Goal: Feedback & Contribution: Submit feedback/report problem

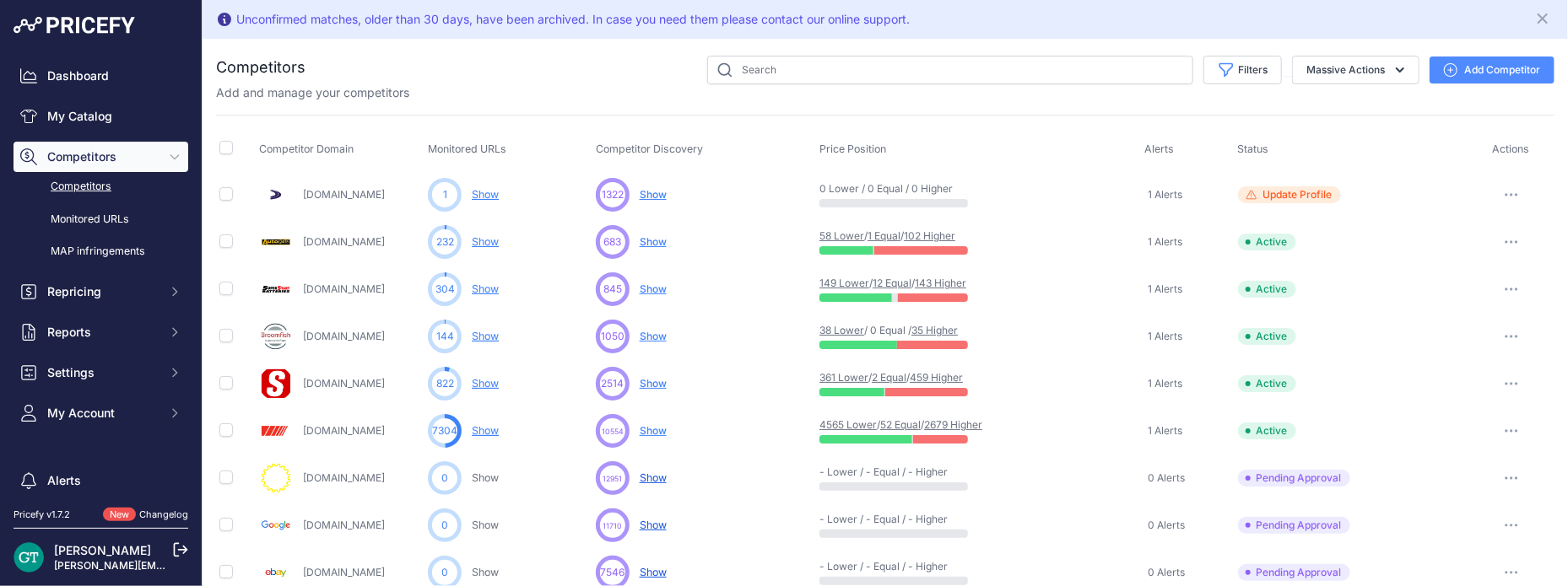
click at [935, 375] on link "459 Higher" at bounding box center [936, 377] width 53 height 13
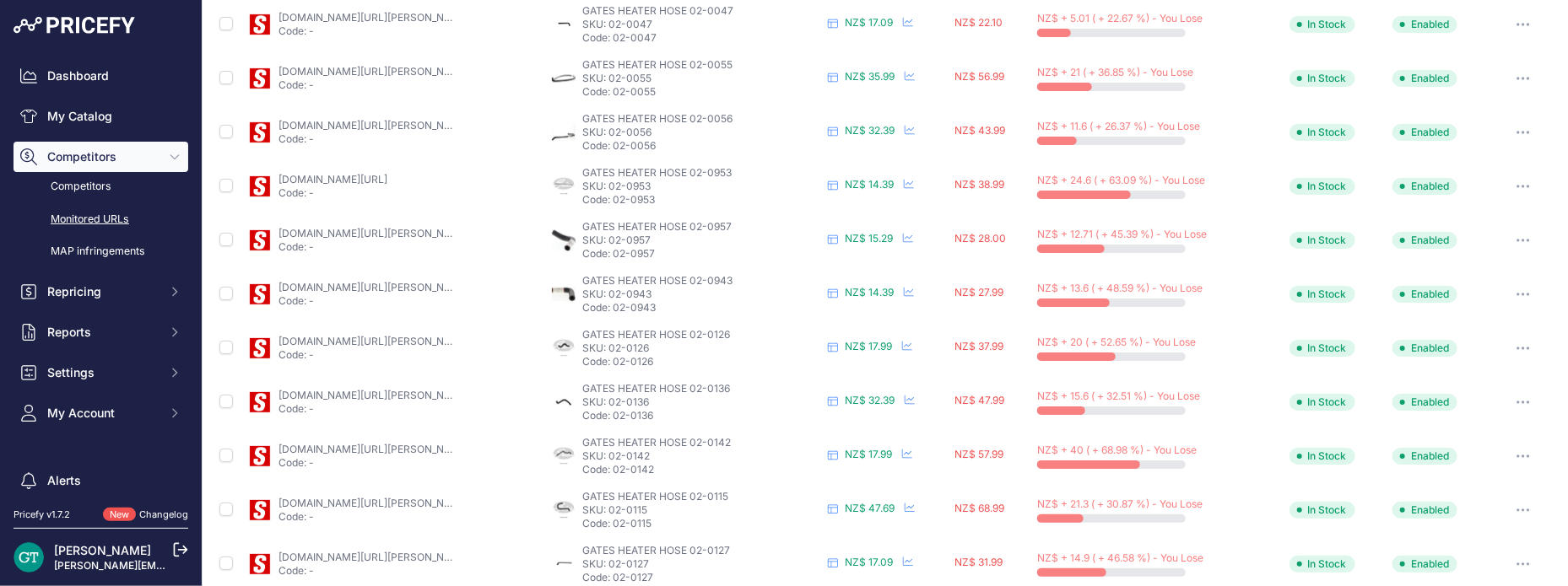
scroll to position [369, 0]
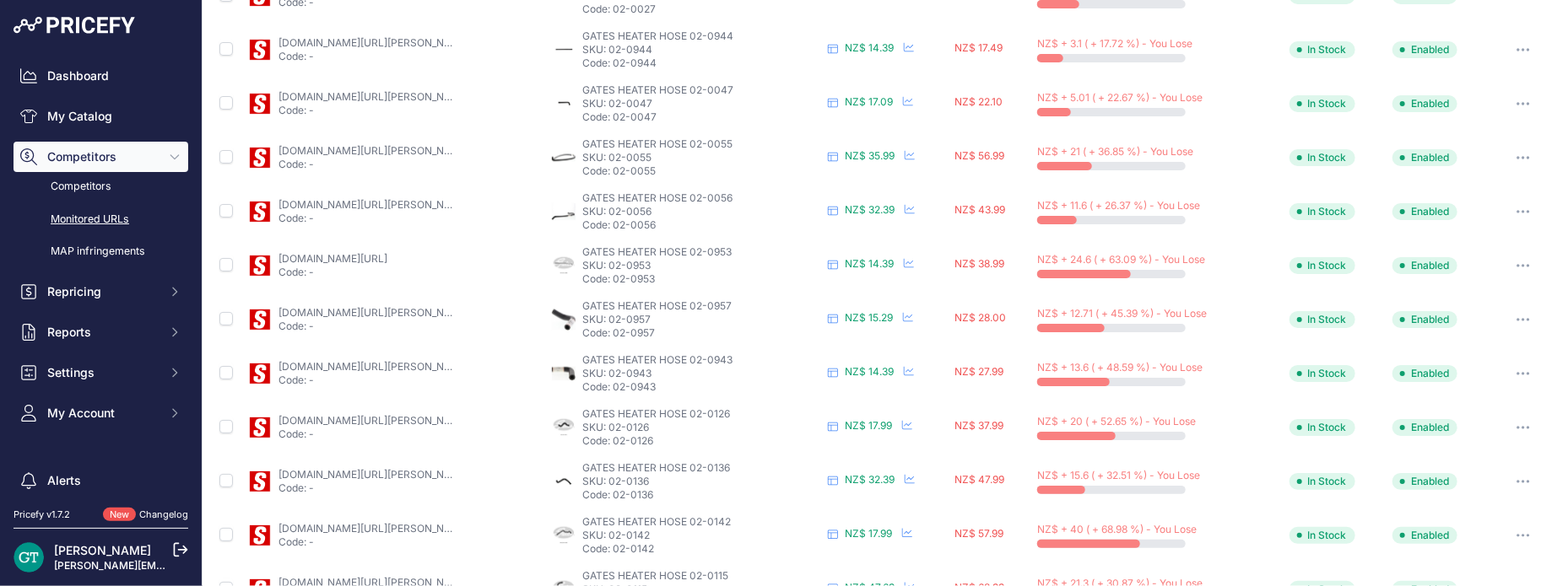
click at [652, 330] on p "Code: 02-0957" at bounding box center [701, 333] width 239 height 14
click at [393, 308] on link "supercheapauto.co.nz/p/gates-gates-moulded-heater-hose-02-0957/684484.html?prir…" at bounding box center [373, 312] width 190 height 13
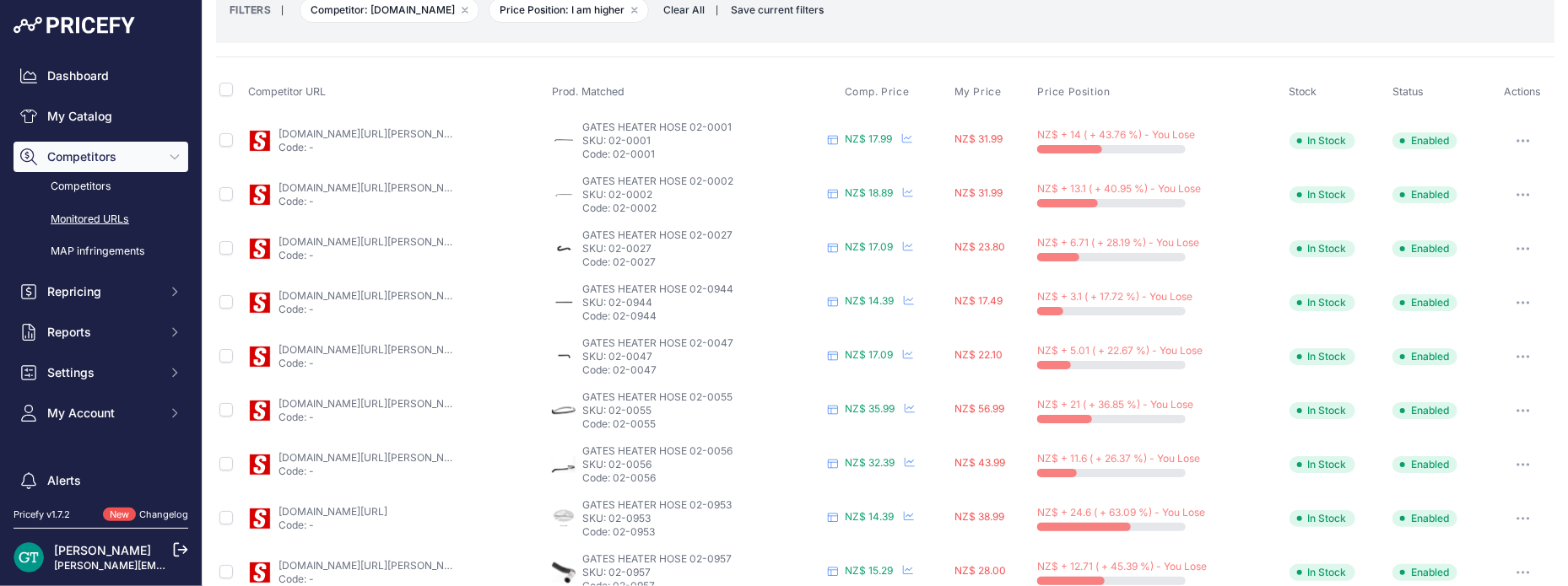
scroll to position [0, 0]
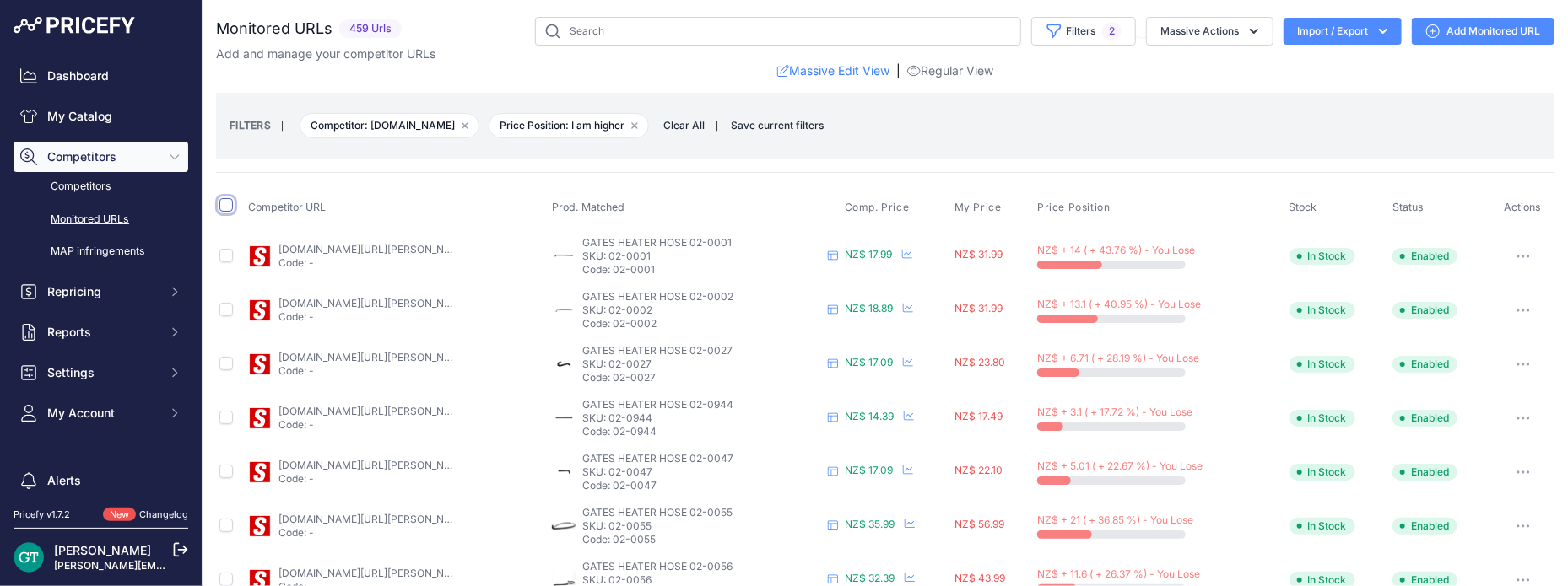
click at [222, 205] on input "checkbox" at bounding box center [226, 205] width 14 height 14
checkbox input "true"
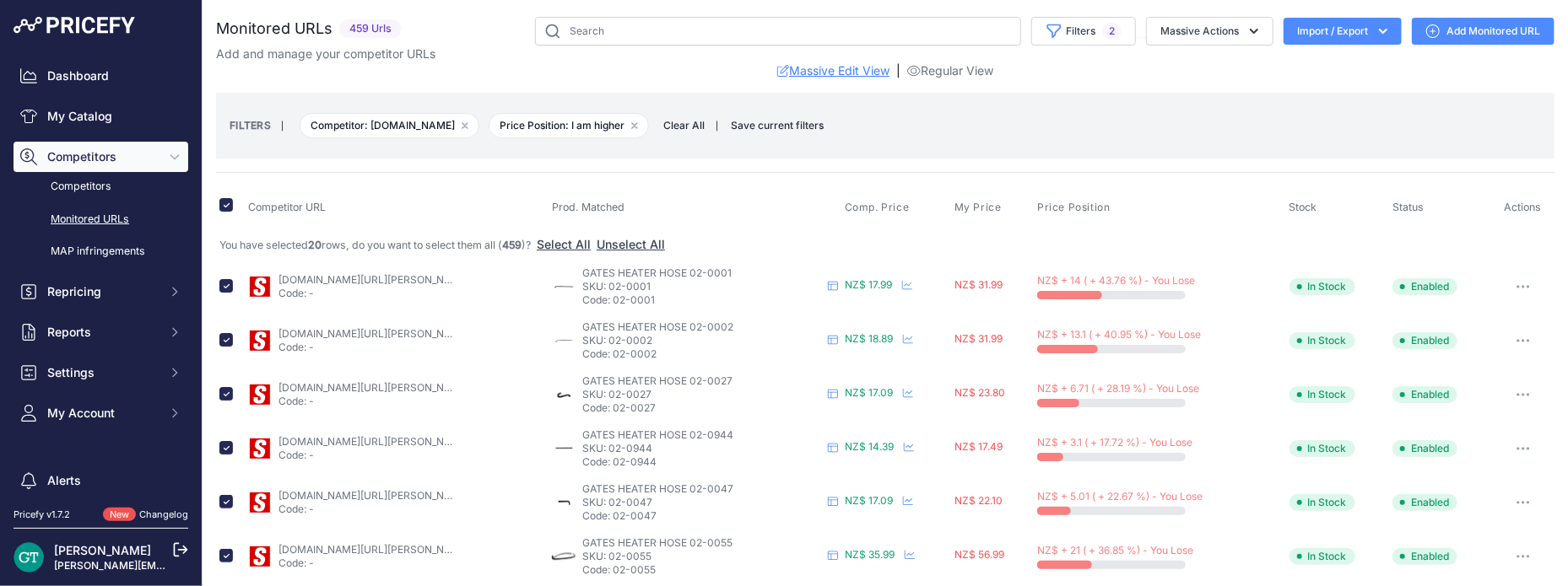
click at [841, 73] on link "Massive Edit View" at bounding box center [834, 71] width 113 height 17
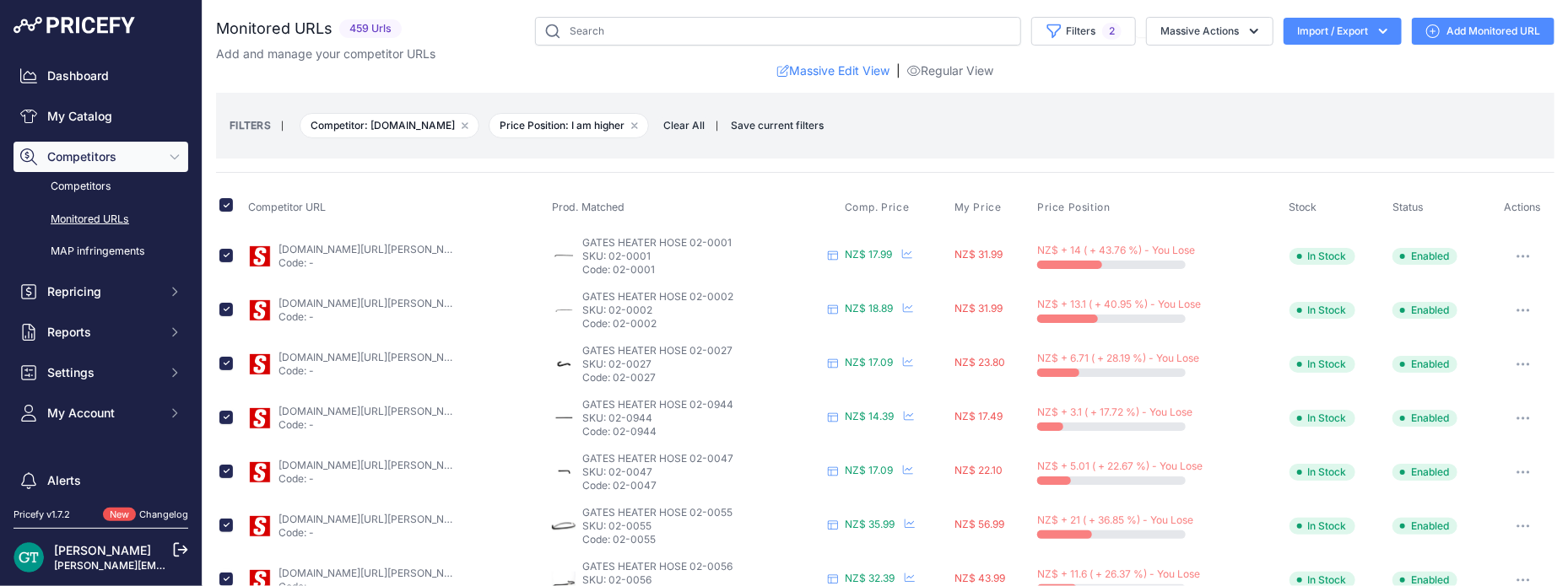
click at [1516, 249] on button "button" at bounding box center [1524, 256] width 34 height 24
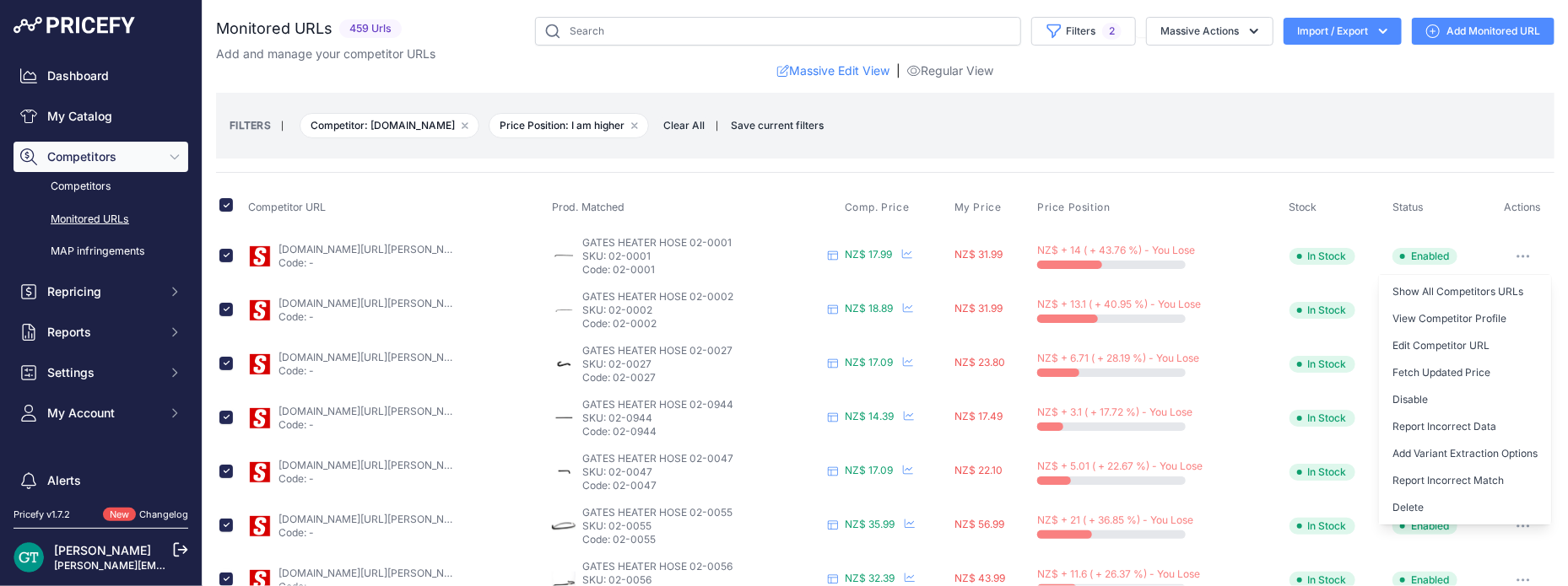
click at [1516, 249] on button "button" at bounding box center [1524, 256] width 34 height 24
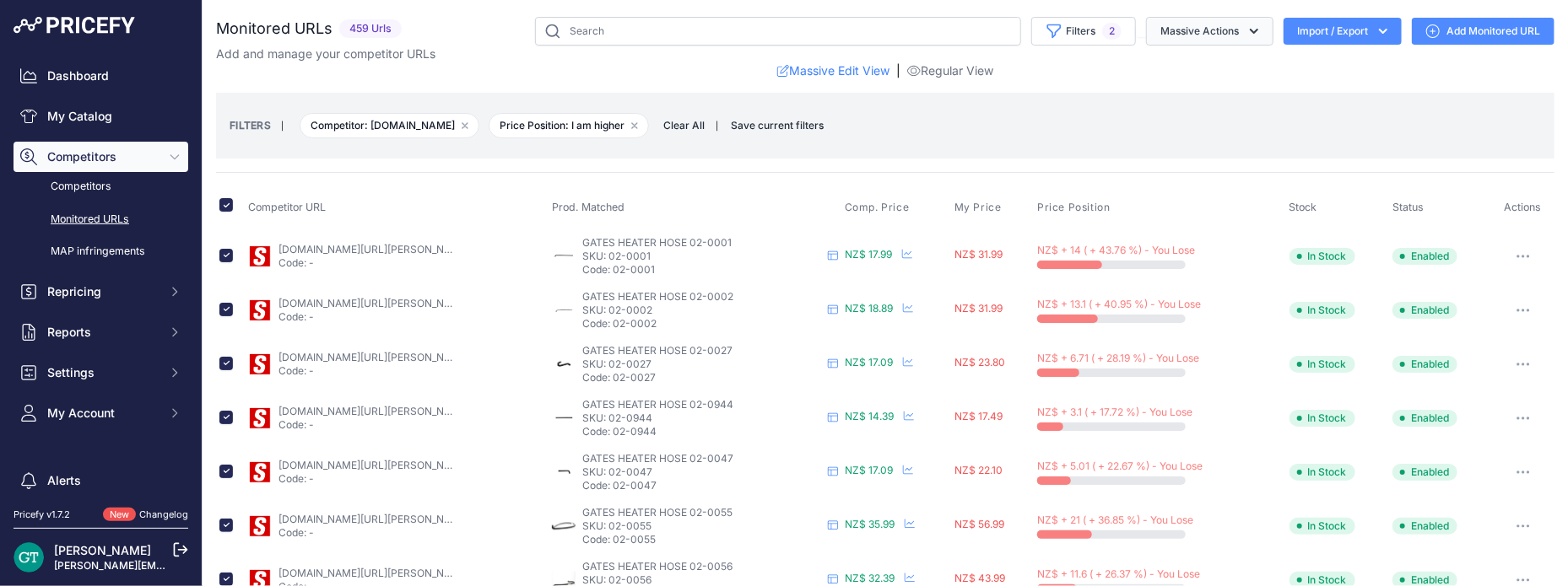
click at [1230, 30] on button "Massive Actions" at bounding box center [1210, 31] width 128 height 29
click at [1246, 30] on icon "button" at bounding box center [1254, 31] width 17 height 17
click at [1516, 309] on icon "button" at bounding box center [1523, 310] width 14 height 3
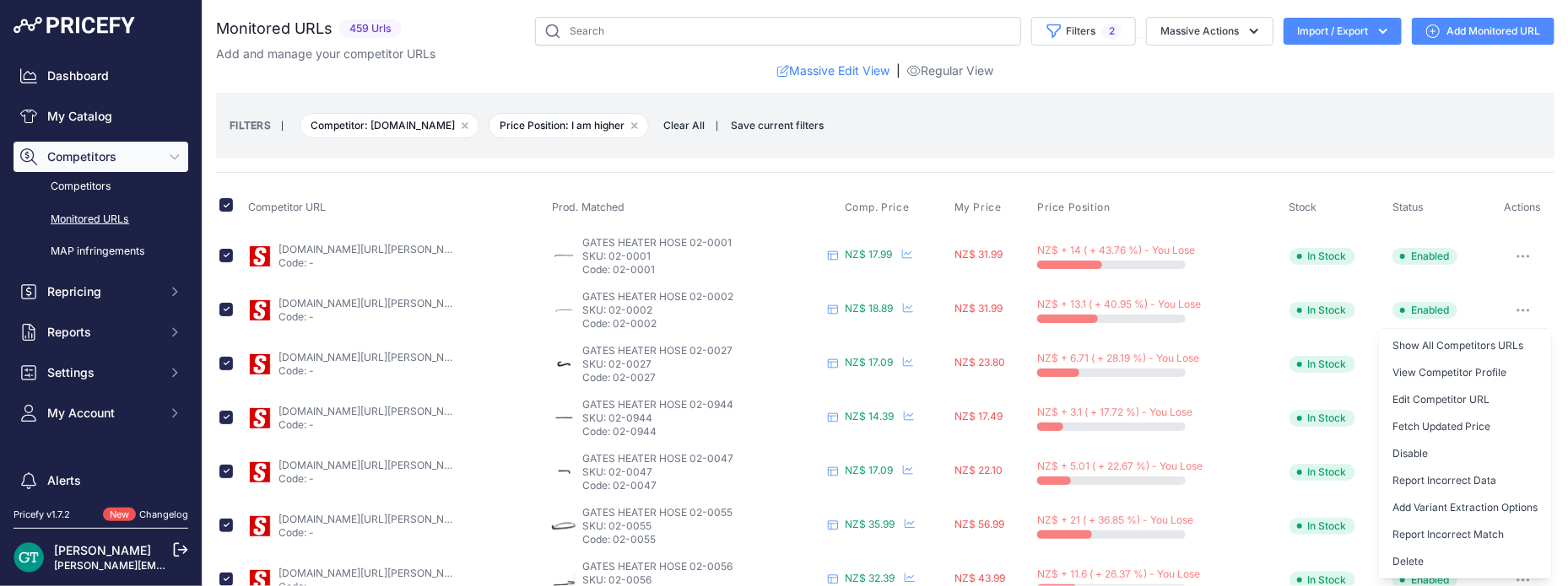
click at [1516, 309] on icon "button" at bounding box center [1523, 310] width 14 height 3
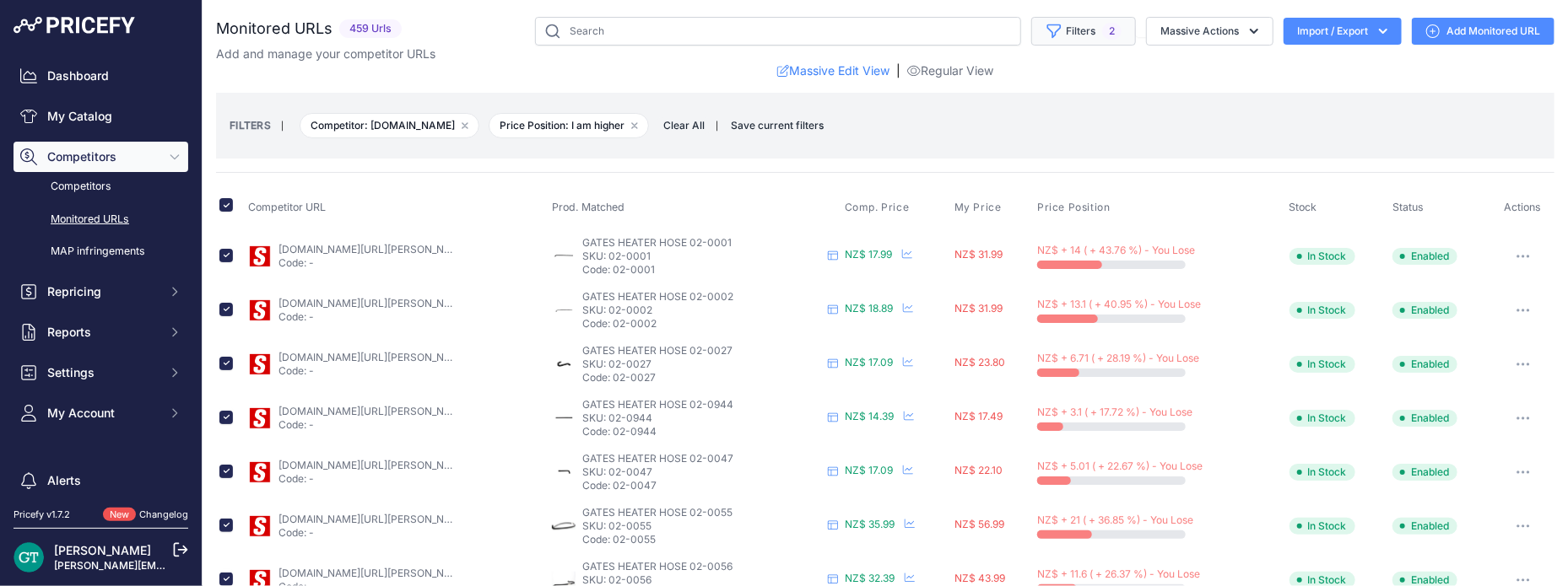
click at [1066, 29] on button "Filters 2" at bounding box center [1084, 31] width 105 height 29
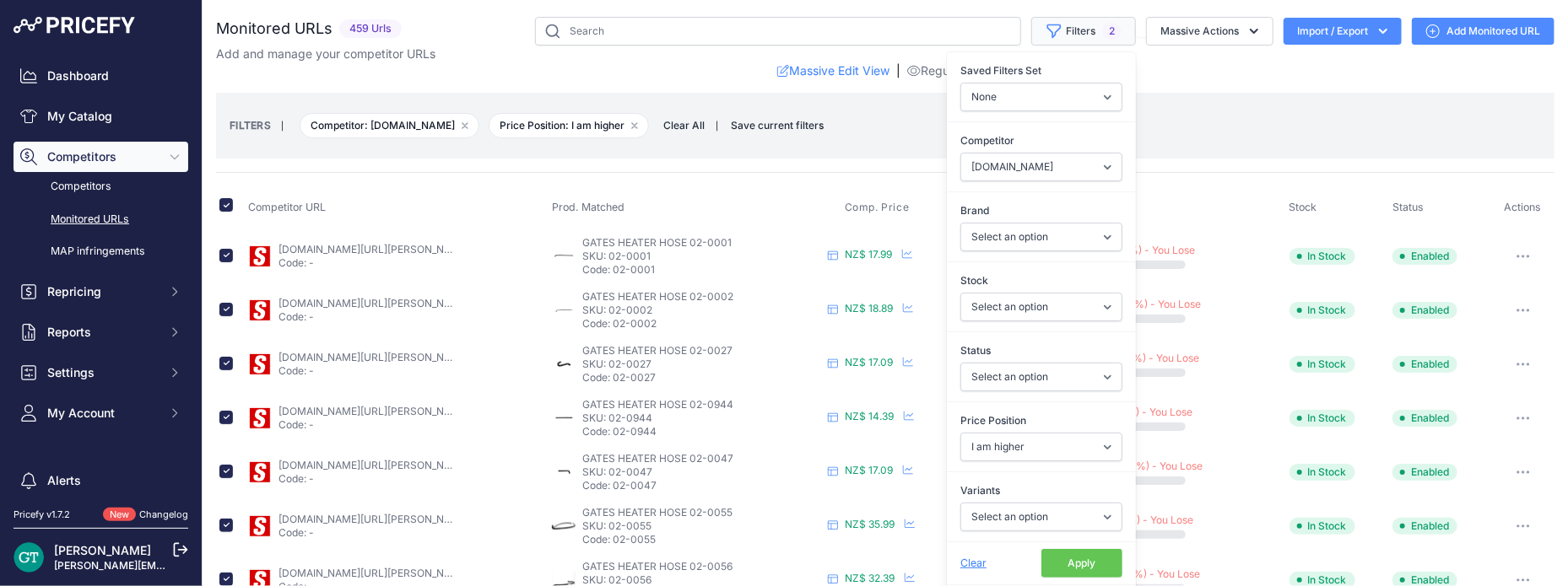
click at [1066, 29] on button "Filters 2" at bounding box center [1084, 31] width 105 height 29
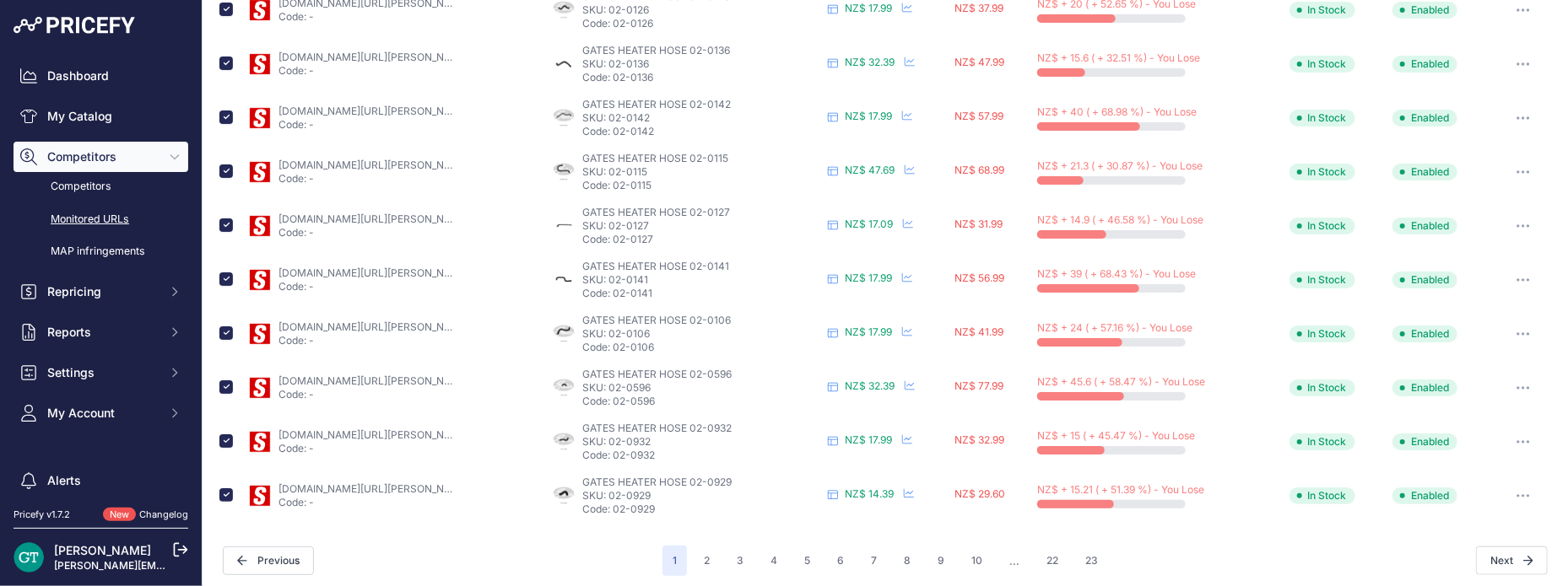
scroll to position [791, 0]
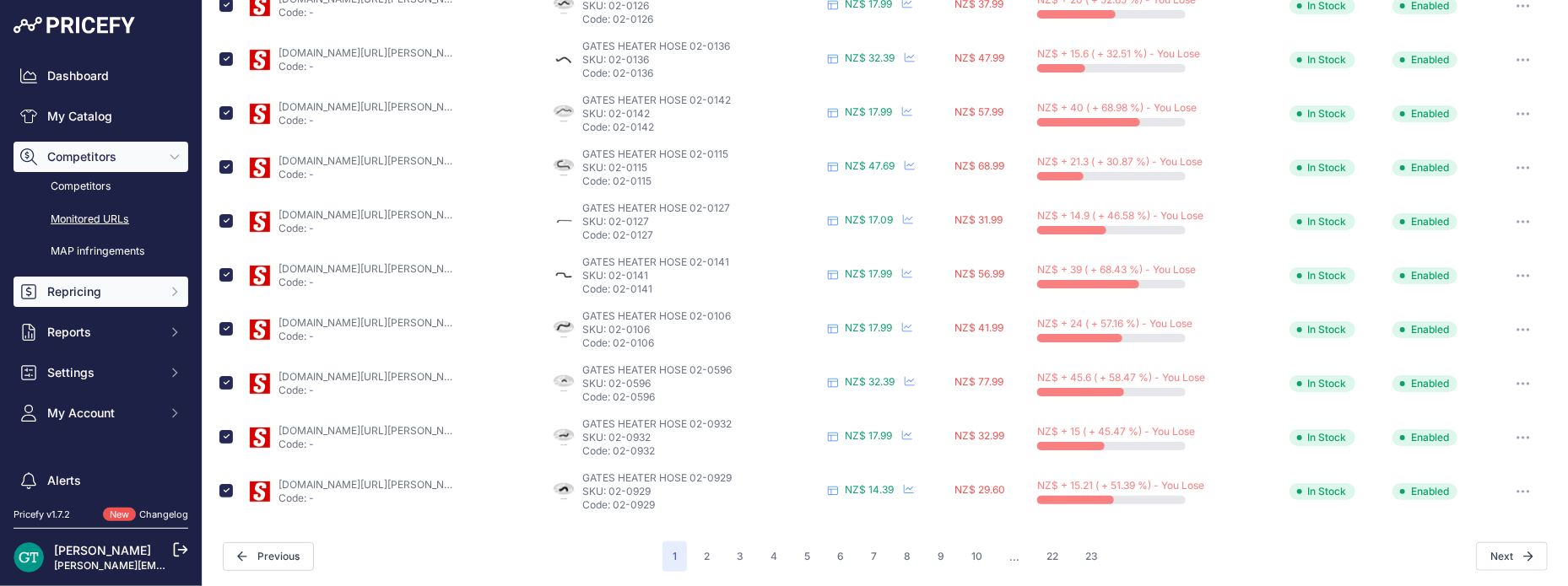
click at [122, 290] on span "Repricing" at bounding box center [102, 292] width 111 height 17
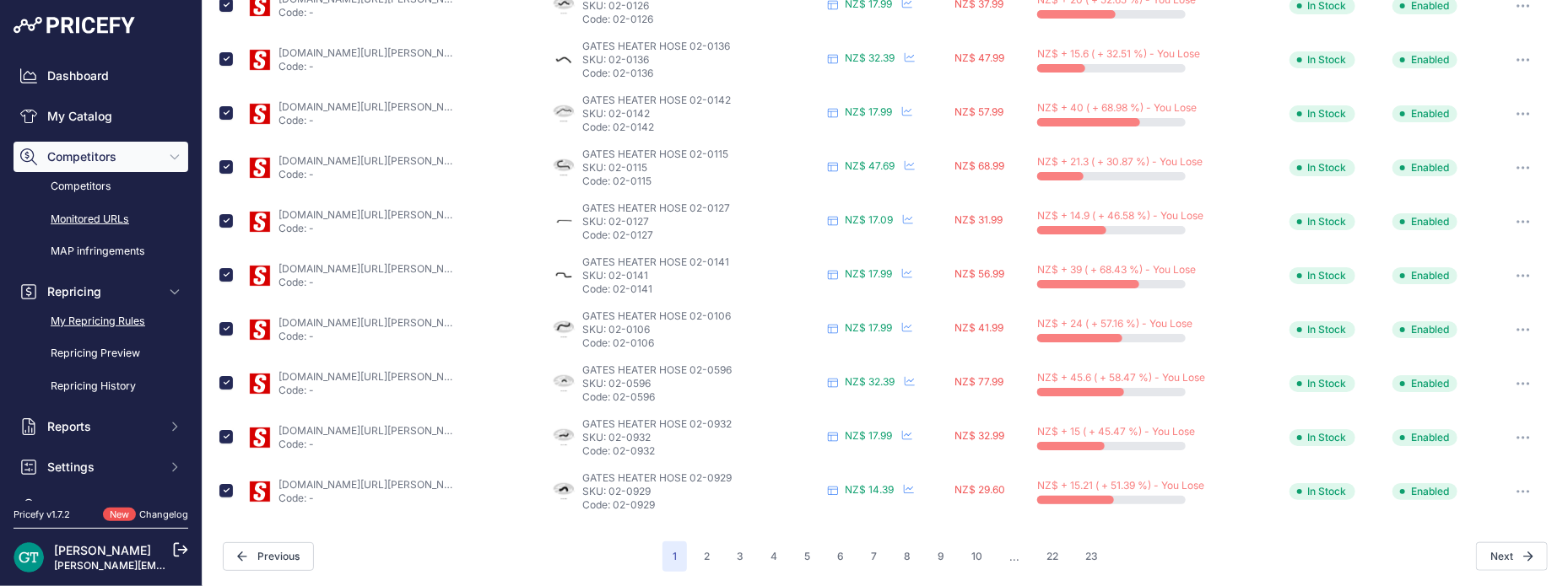
click at [76, 326] on link "My Repricing Rules" at bounding box center [101, 321] width 174 height 30
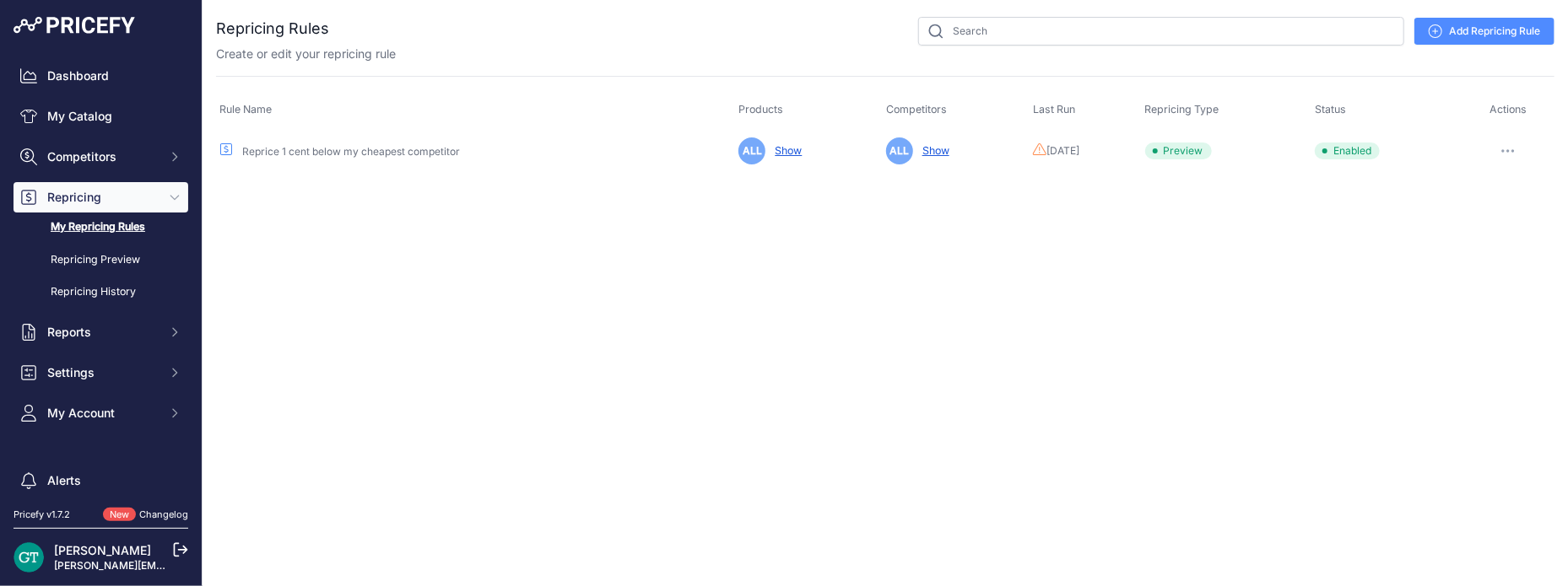
click at [916, 149] on link "Show" at bounding box center [933, 151] width 34 height 13
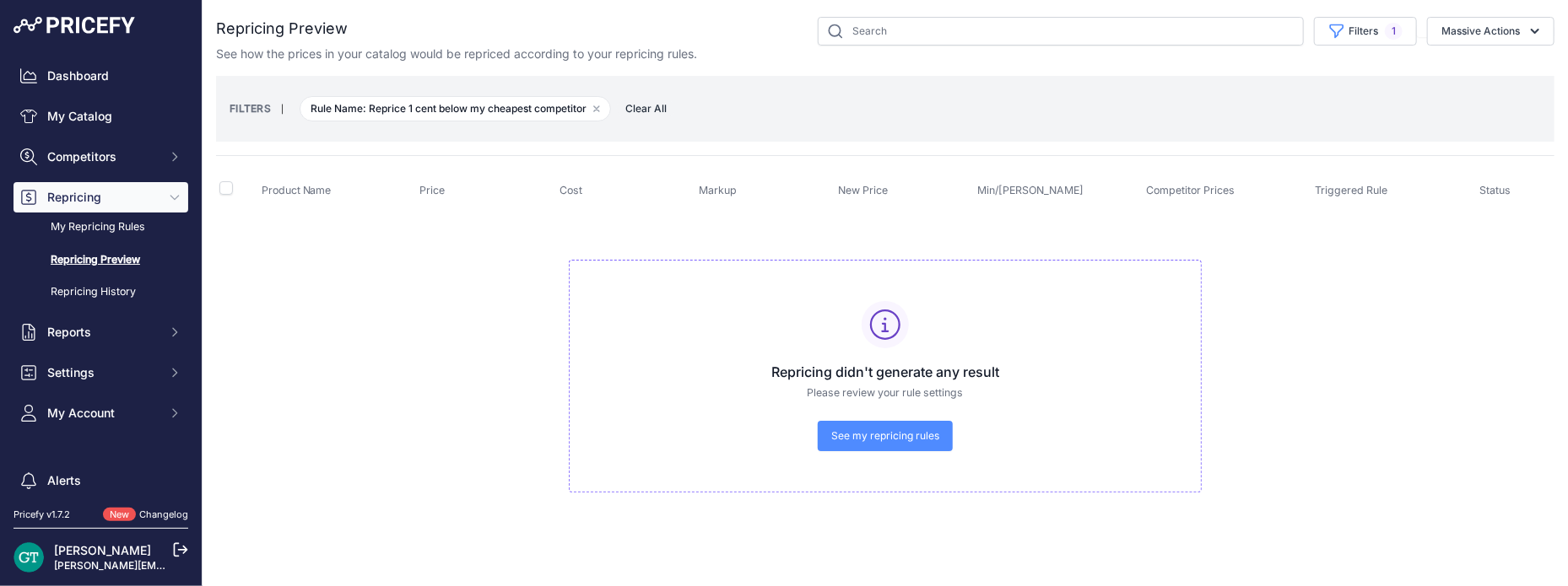
click at [839, 435] on span "See my repricing rules" at bounding box center [886, 436] width 108 height 14
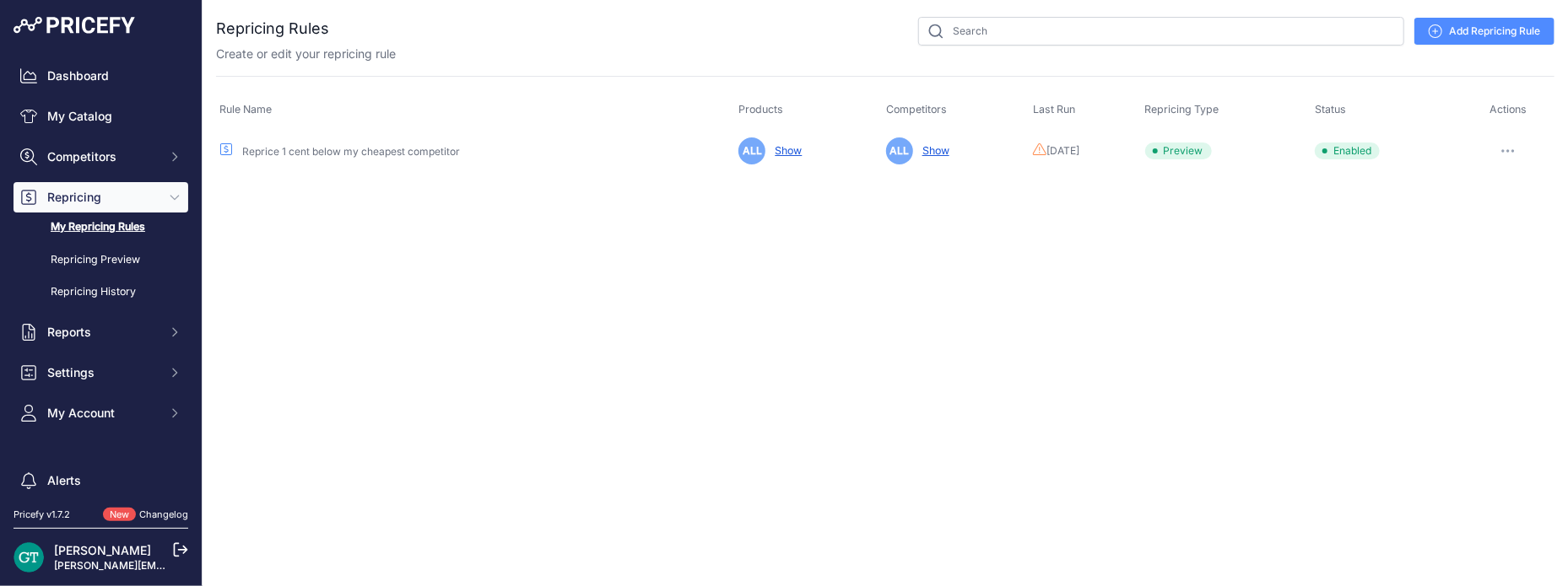
click at [768, 145] on link "Show" at bounding box center [785, 151] width 34 height 13
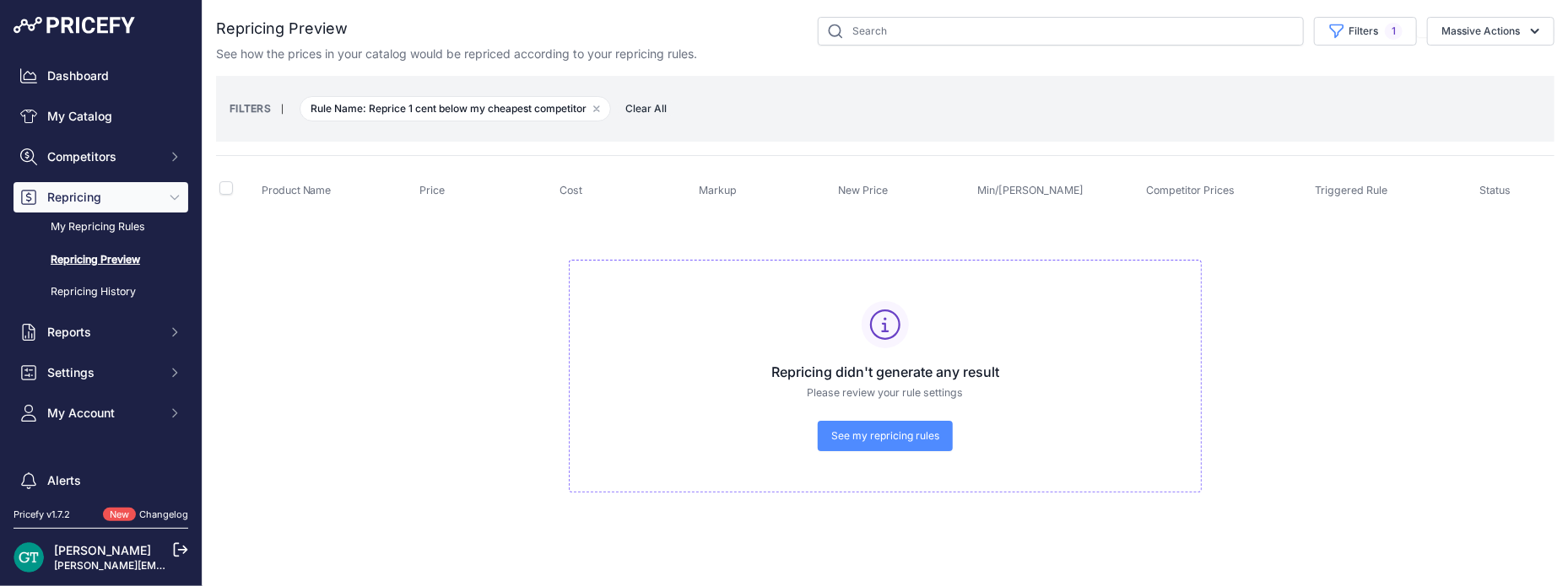
click at [846, 421] on div "Repricing didn't generate any result Please review your rule settings See my re…" at bounding box center [885, 376] width 633 height 233
click at [109, 289] on link "Repricing History" at bounding box center [101, 292] width 174 height 30
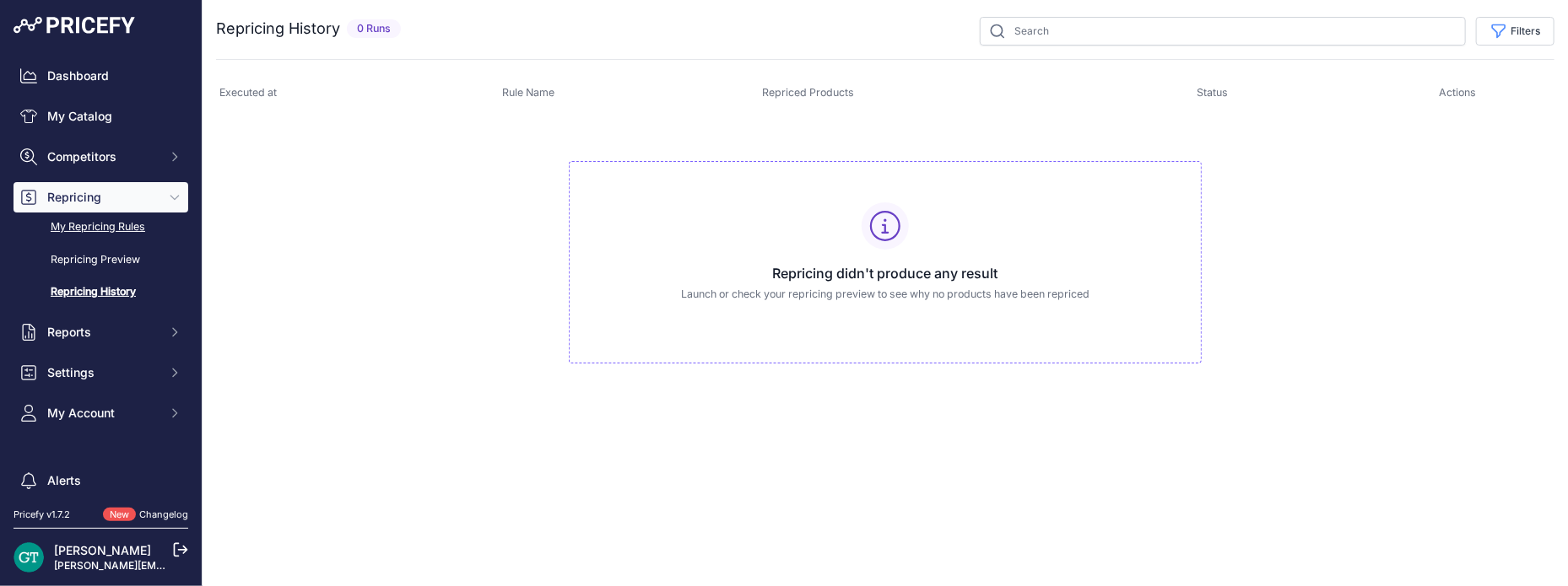
click at [109, 220] on link "My Repricing Rules" at bounding box center [101, 227] width 174 height 30
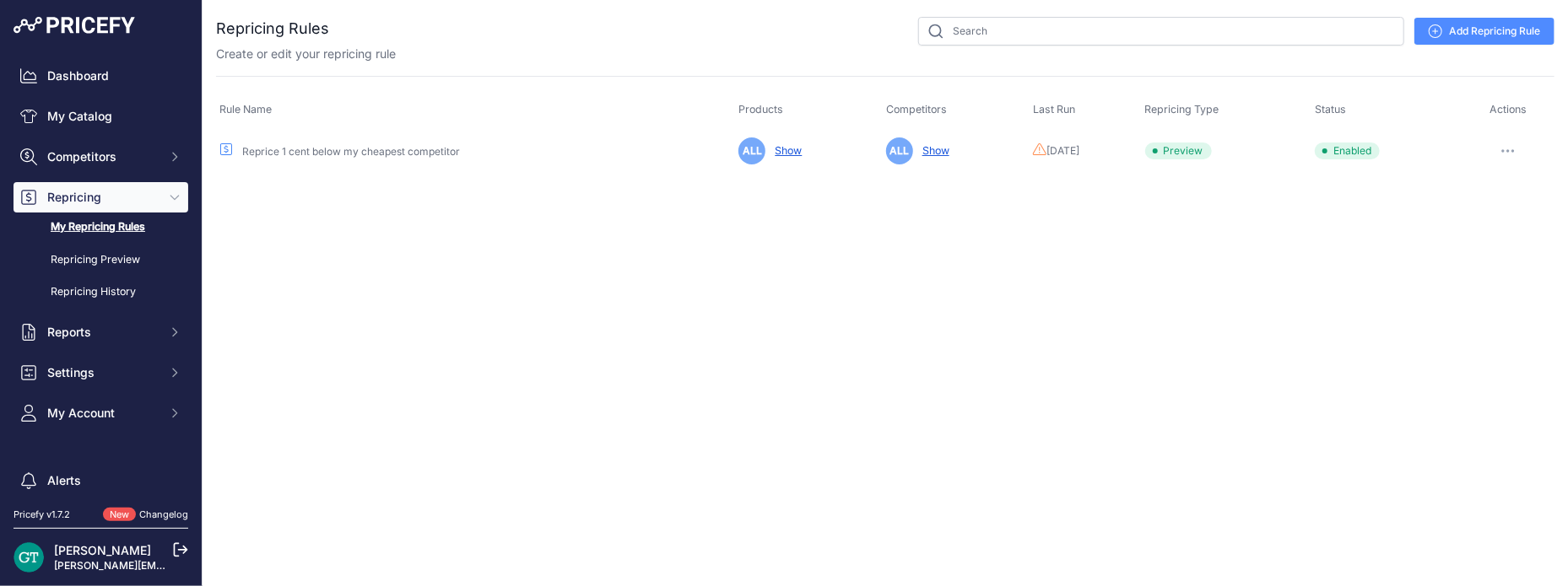
click at [1047, 151] on span "[DATE]" at bounding box center [1063, 151] width 33 height 14
click at [1508, 150] on icon "button" at bounding box center [1509, 151] width 14 height 3
click at [1509, 150] on icon "button" at bounding box center [1509, 151] width 14 height 3
click at [1501, 219] on button "Run Preview" at bounding box center [1498, 213] width 108 height 27
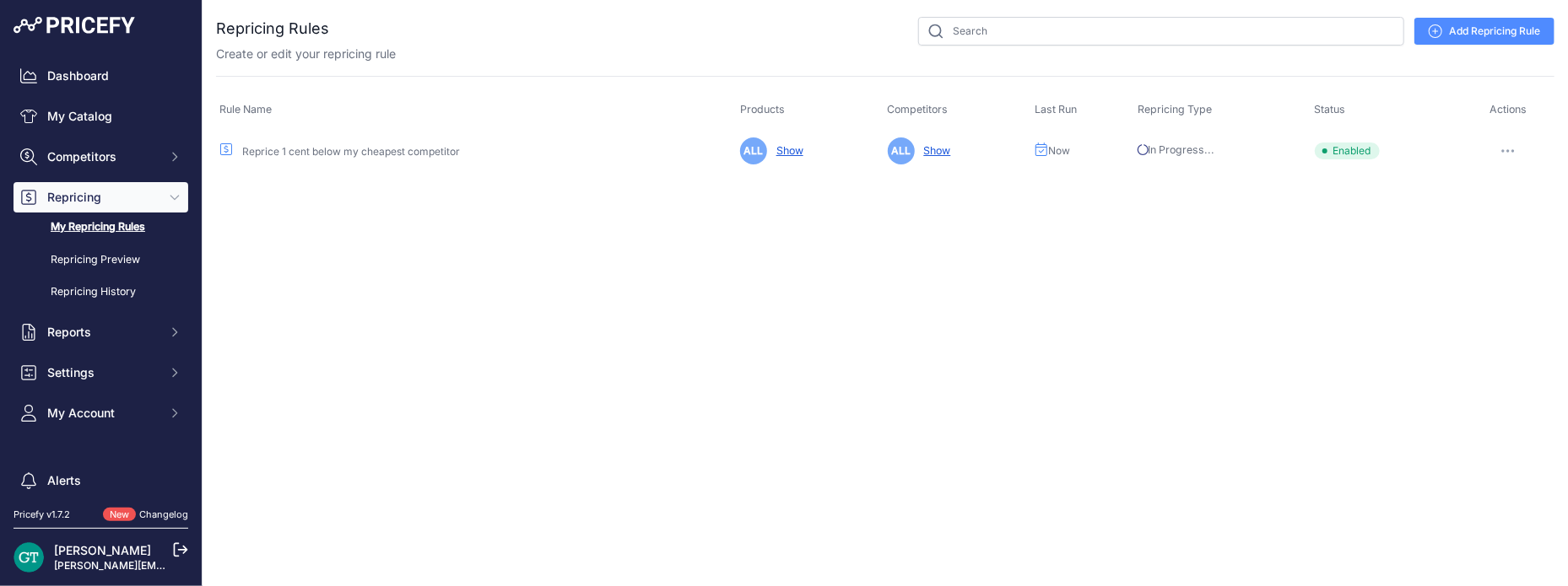
click at [410, 153] on link "Reprice 1 cent below my cheapest competitor" at bounding box center [350, 151] width 217 height 13
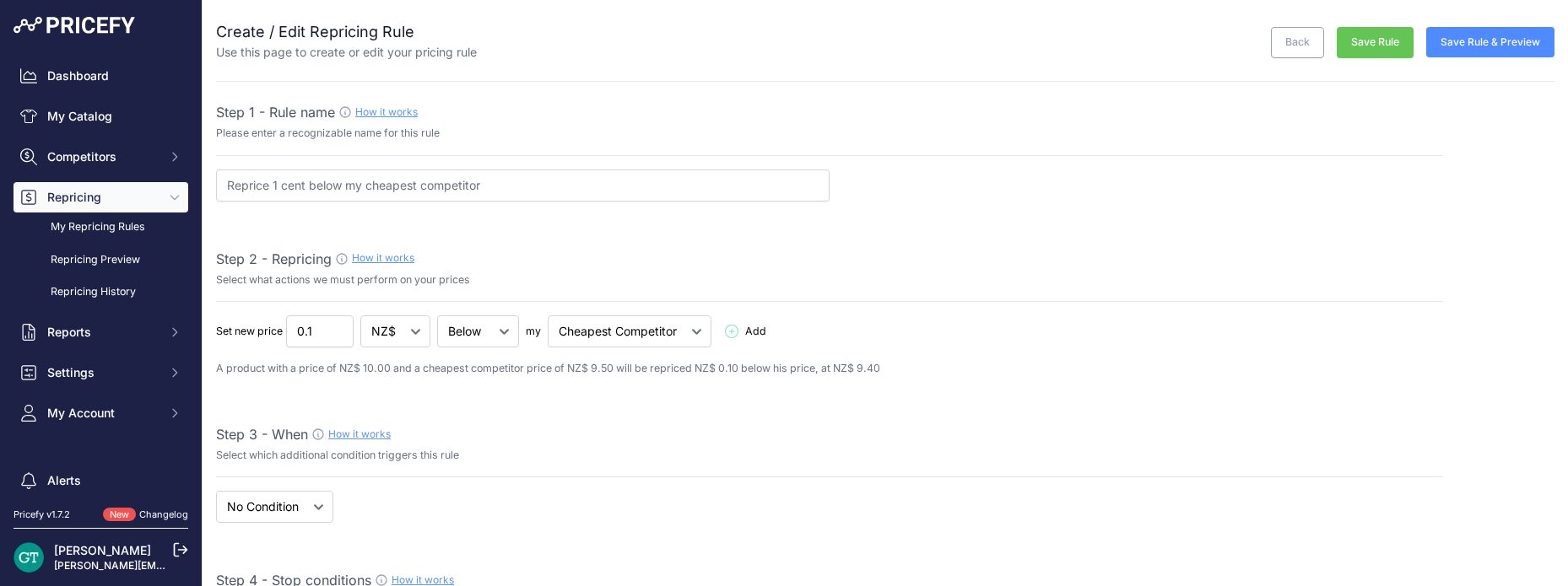
select select "7"
click at [74, 158] on span "Competitors" at bounding box center [102, 157] width 111 height 17
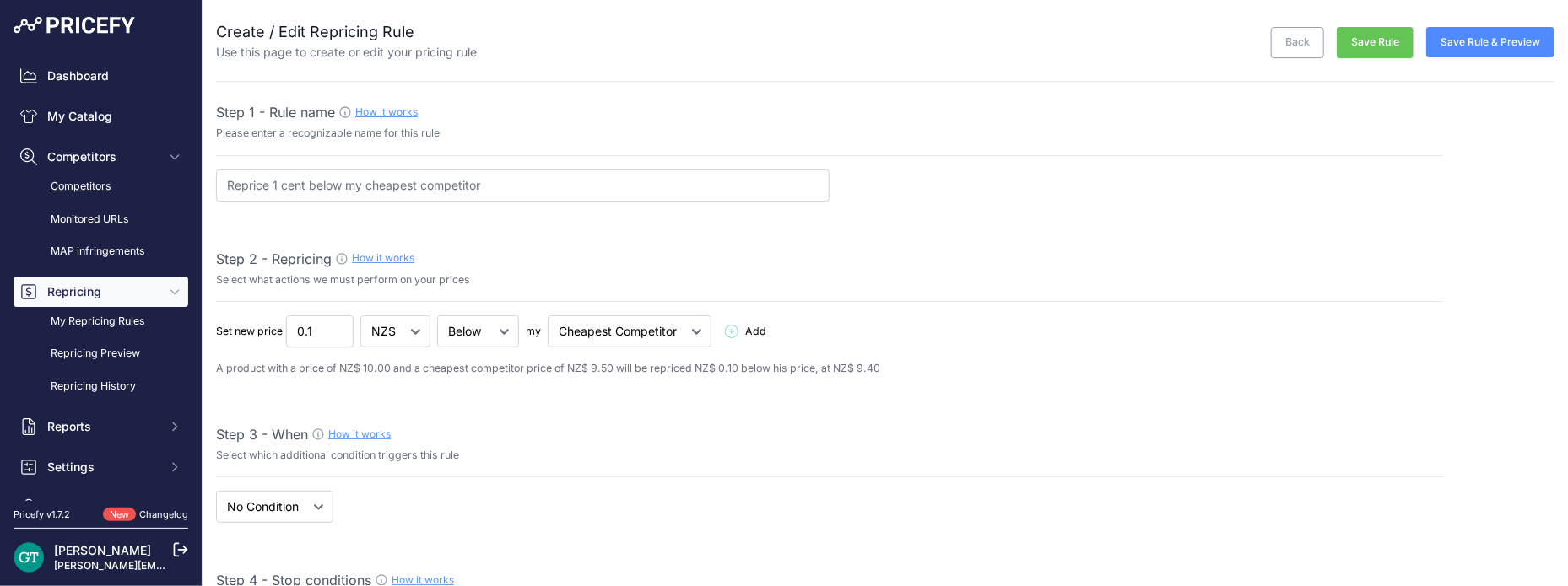
click at [125, 180] on link "Competitors" at bounding box center [101, 186] width 174 height 30
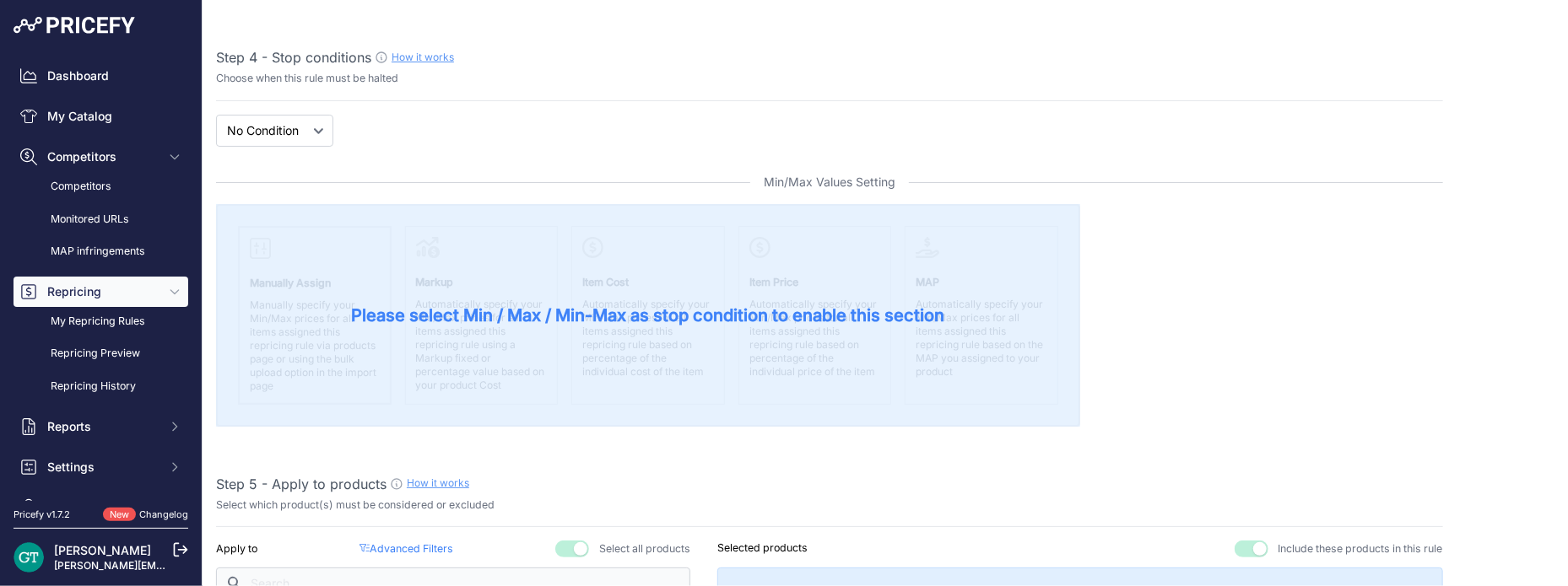
scroll to position [168, 0]
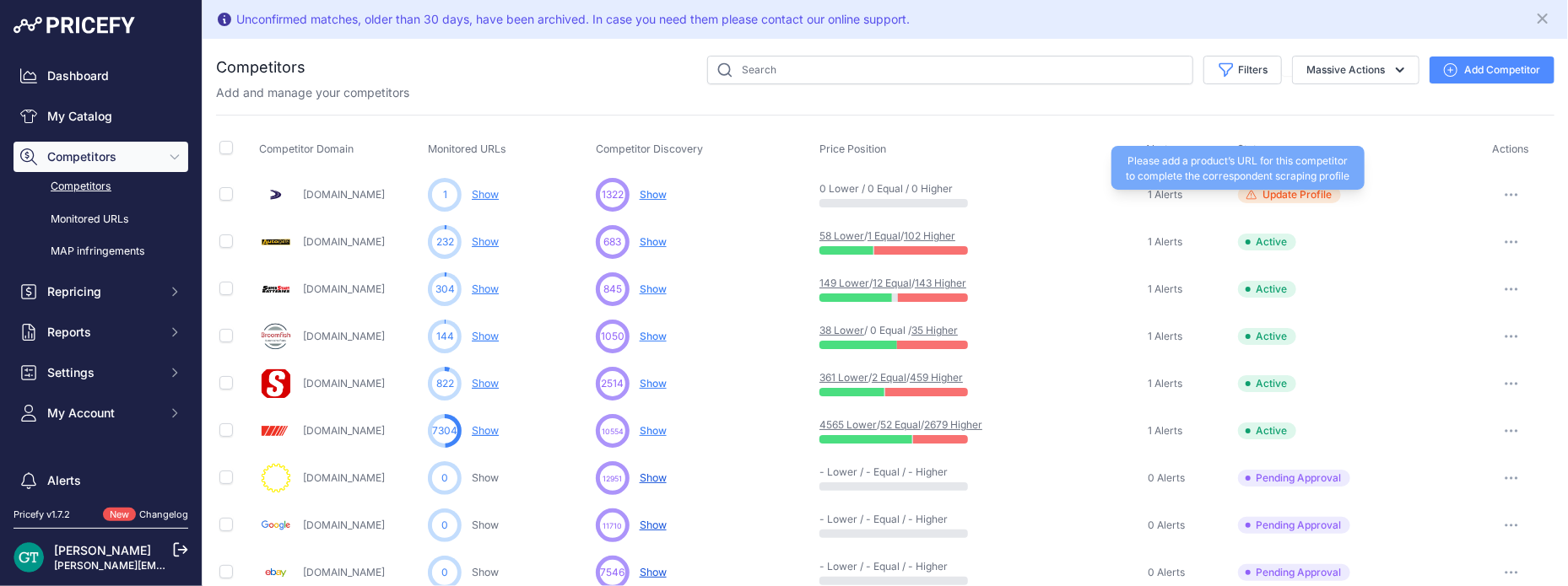
click at [1287, 188] on span "Update Profile" at bounding box center [1298, 194] width 69 height 14
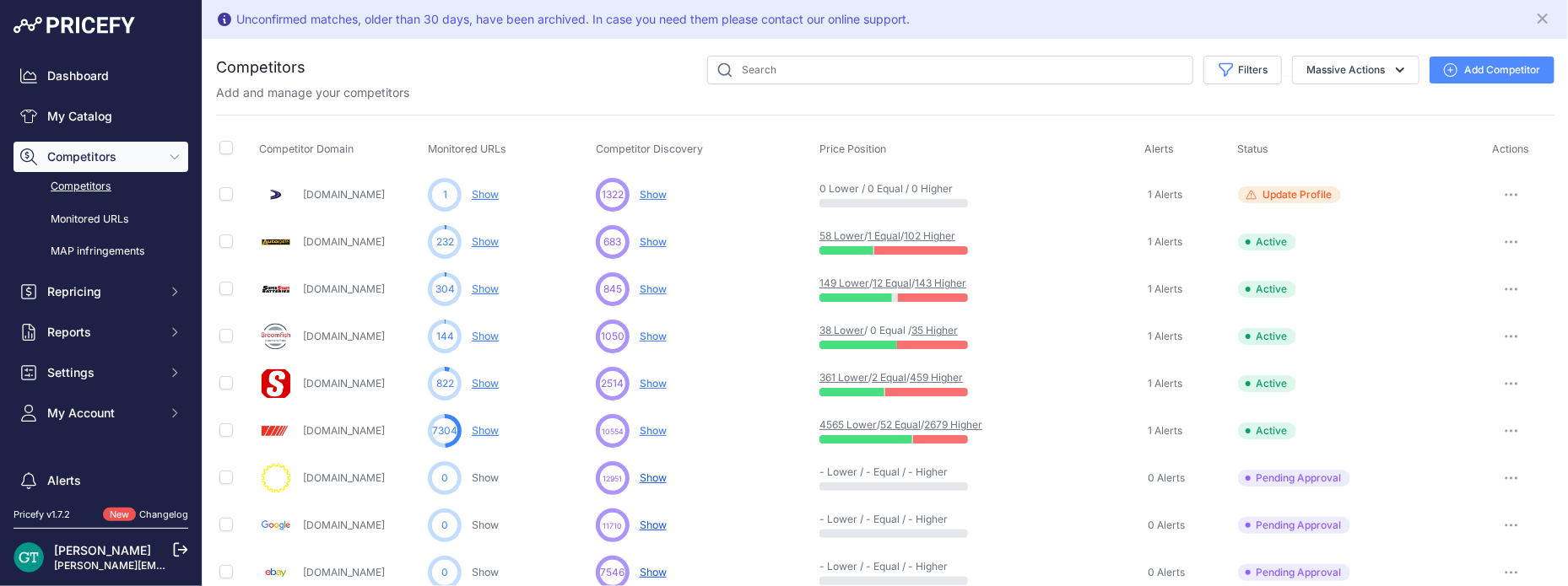
click at [954, 423] on link "2679 Higher" at bounding box center [953, 424] width 58 height 13
click at [856, 69] on input "text" at bounding box center [950, 70] width 487 height 29
paste input "02-0905"
type input "02-0905"
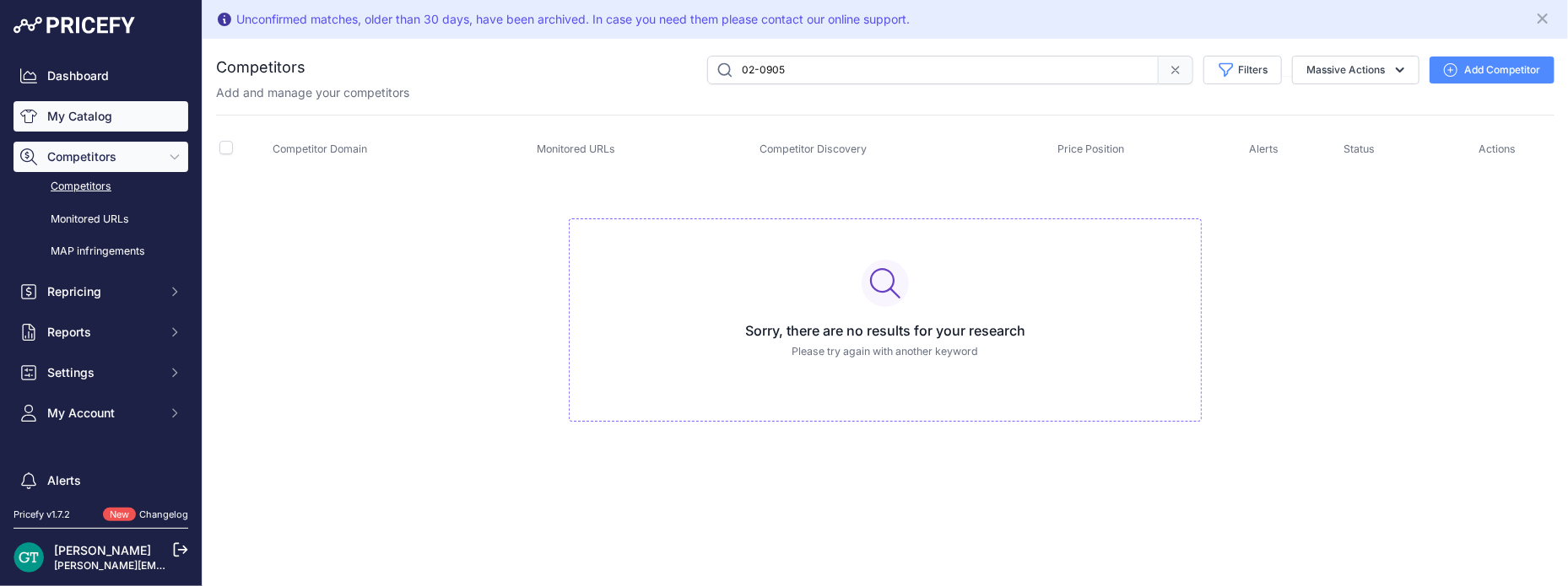
click at [123, 117] on link "My Catalog" at bounding box center [101, 117] width 174 height 30
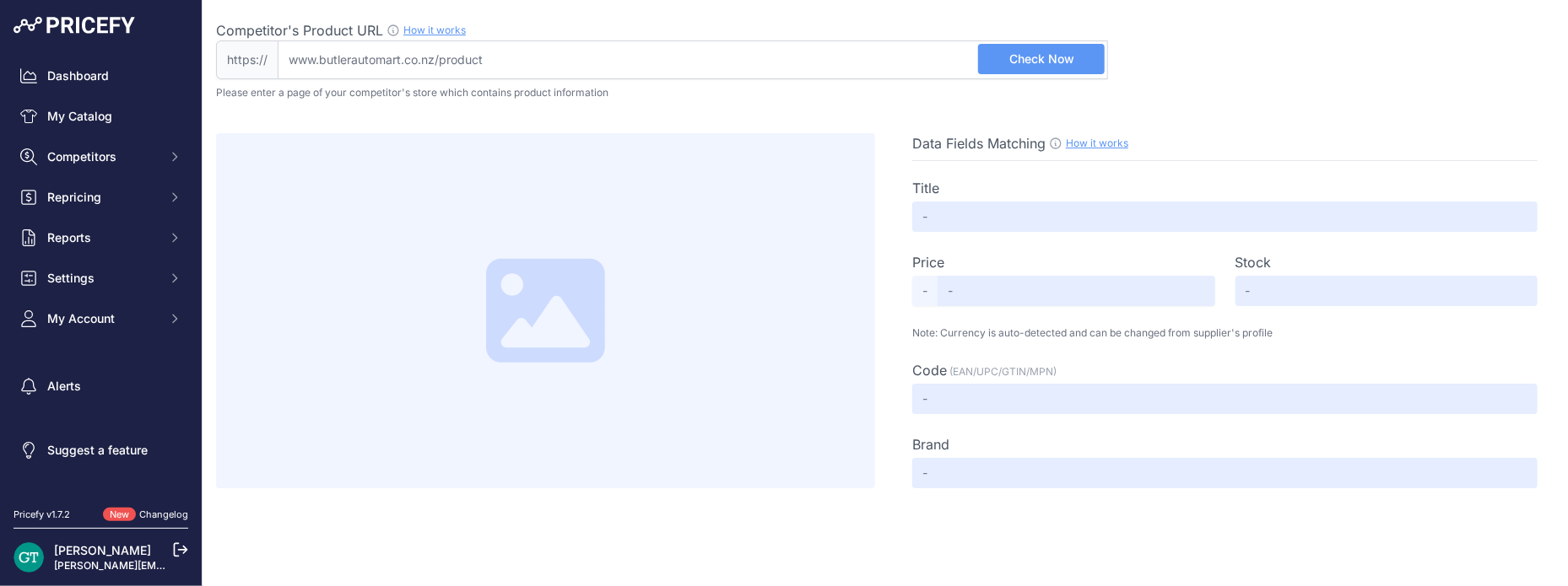
click at [554, 67] on input "Competitor's Product URL How it works In order to create your competitor's extr…" at bounding box center [693, 60] width 831 height 39
drag, startPoint x: 503, startPoint y: 64, endPoint x: 280, endPoint y: 58, distance: 223.1
click at [280, 58] on input "Competitor's Product URL How it works In order to create your competitor's extr…" at bounding box center [693, 60] width 831 height 39
click at [289, 56] on input "Competitor's Product URL How it works In order to create your competitor's extr…" at bounding box center [693, 60] width 831 height 39
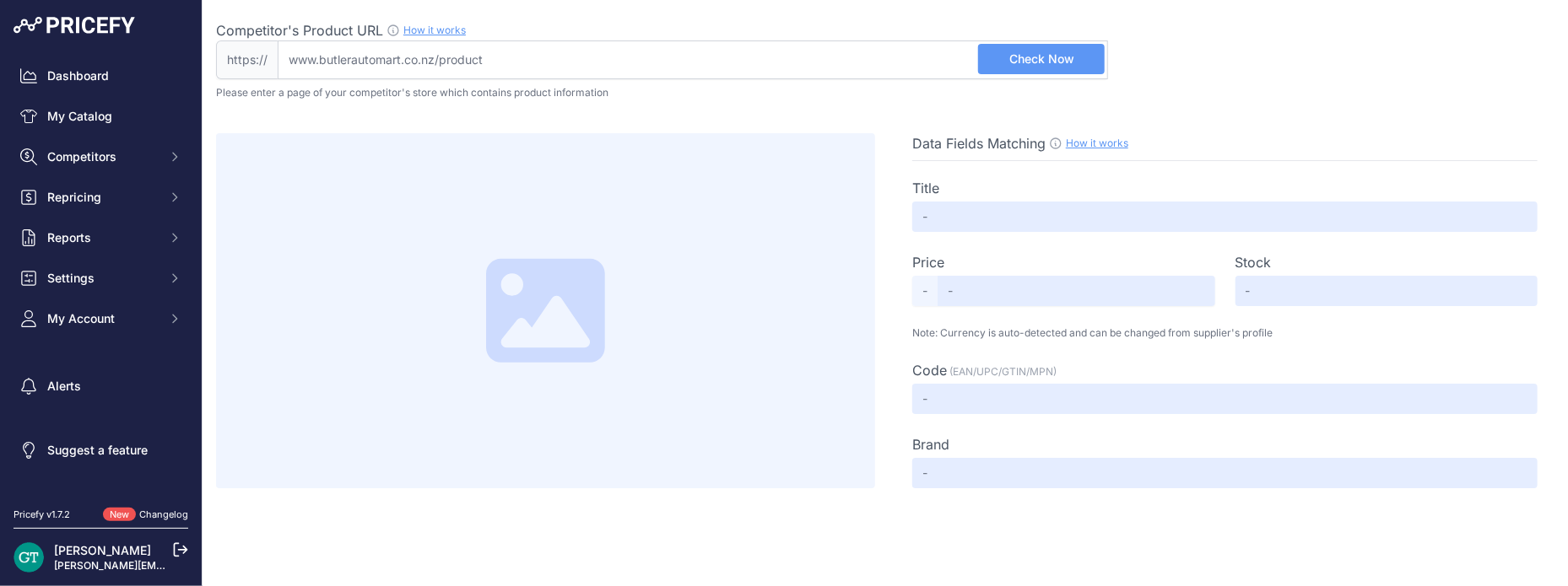
click at [289, 56] on input "Competitor's Product URL How it works In order to create your competitor's extr…" at bounding box center [693, 60] width 831 height 39
click at [379, 52] on input "Competitor's Product URL How it works In order to create your competitor's extr…" at bounding box center [693, 60] width 831 height 39
click at [381, 52] on input "Competitor's Product URL How it works In order to create your competitor's extr…" at bounding box center [693, 60] width 831 height 39
drag, startPoint x: 474, startPoint y: 50, endPoint x: 266, endPoint y: 55, distance: 208.1
click at [266, 55] on div "https:// Valid Not A Product URL" at bounding box center [662, 60] width 892 height 39
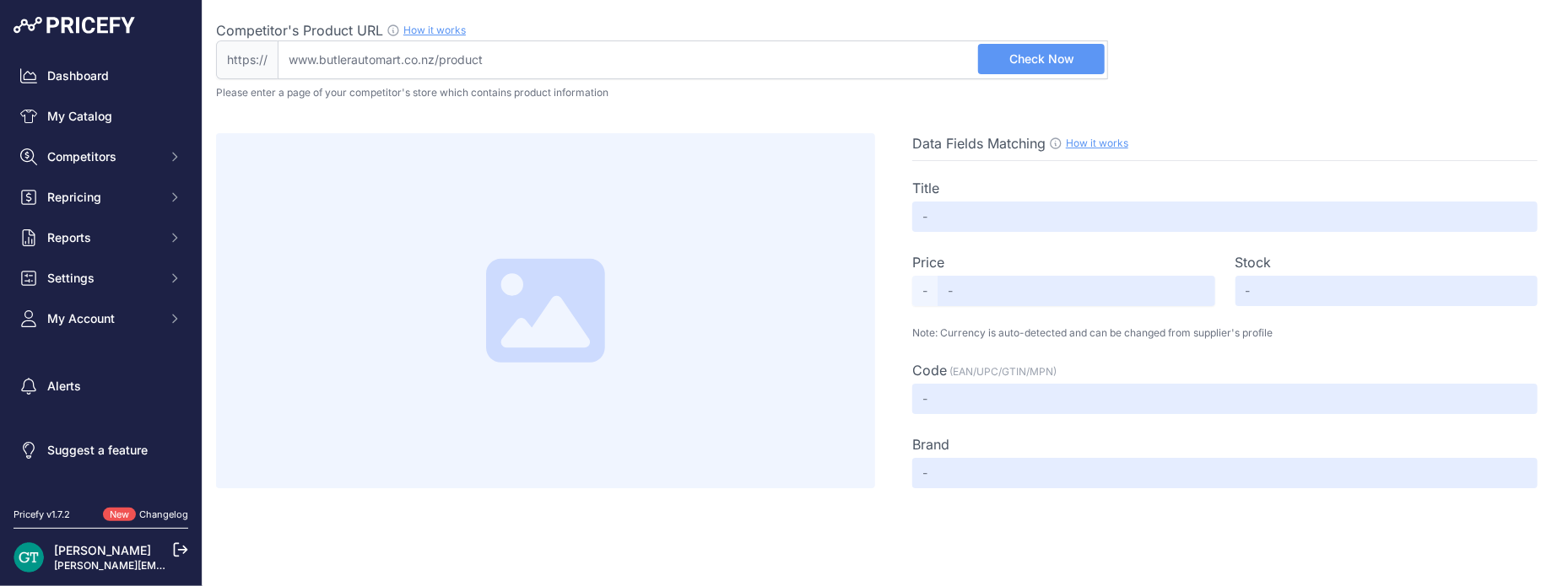
drag, startPoint x: 309, startPoint y: 61, endPoint x: 543, endPoint y: 76, distance: 234.5
click at [541, 76] on input "Competitor's Product URL How it works In order to create your competitor's extr…" at bounding box center [693, 60] width 831 height 39
click at [618, 75] on input "Competitor's Product URL How it works In order to create your competitor's extr…" at bounding box center [693, 60] width 831 height 39
click at [618, 62] on input "Competitor's Product URL How it works In order to create your competitor's extr…" at bounding box center [693, 60] width 831 height 39
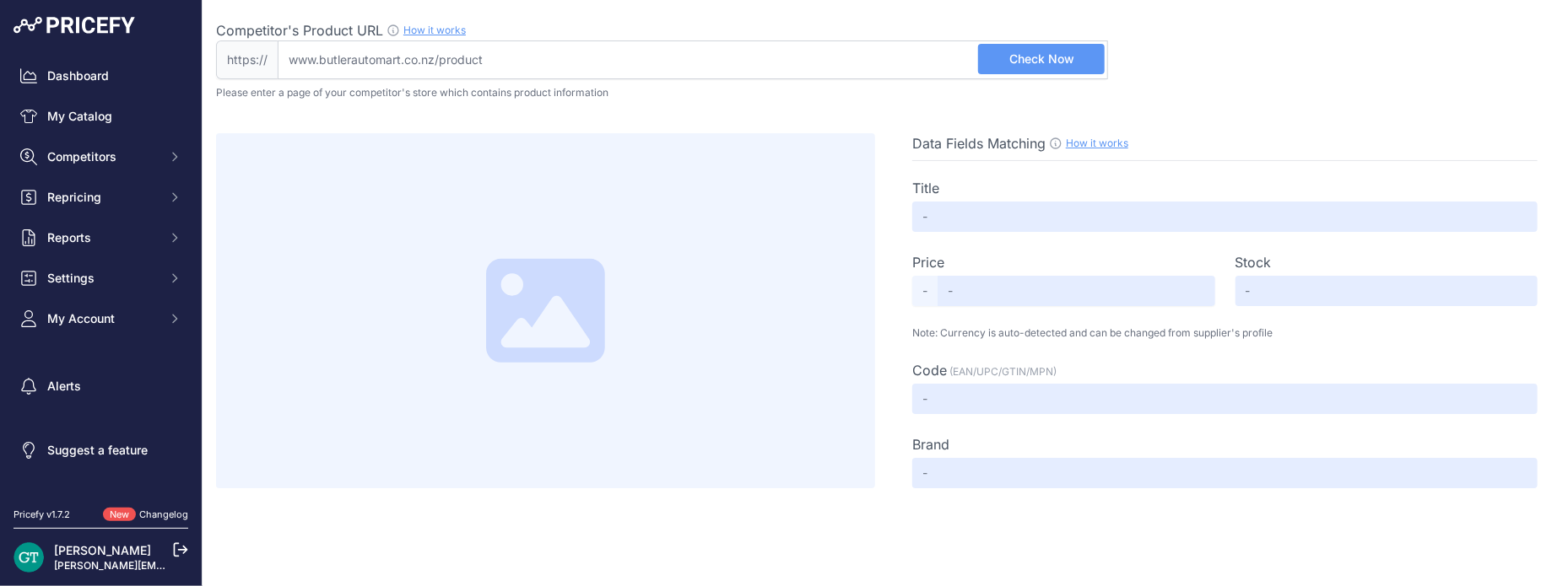
click at [618, 62] on input "Competitor's Product URL How it works In order to create your competitor's extr…" at bounding box center [693, 60] width 831 height 39
paste input "[URL][DOMAIN_NAME]"
type input "[DOMAIN_NAME][URL]"
click at [1062, 57] on span "Check Now" at bounding box center [1042, 59] width 65 height 17
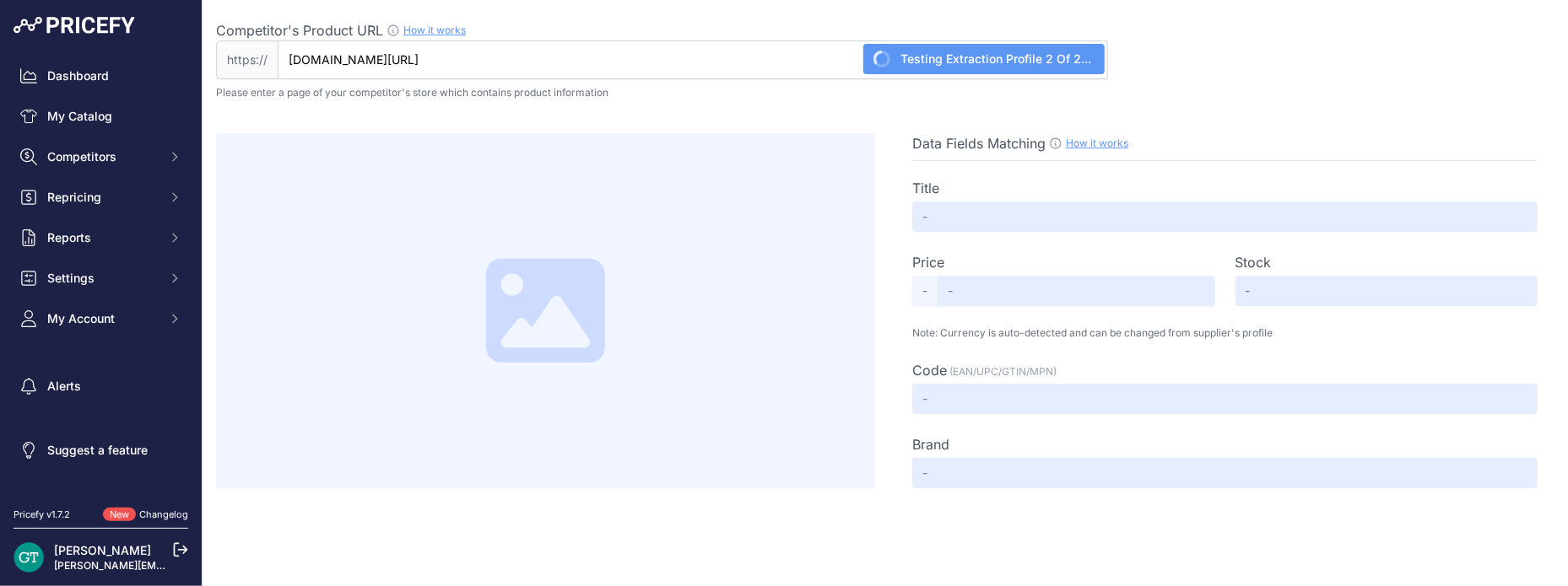
type input "DISC ROTOR - 284MM 518 520 524 81> (F) | [PERSON_NAME] Auto Mart"
type input "Not Found"
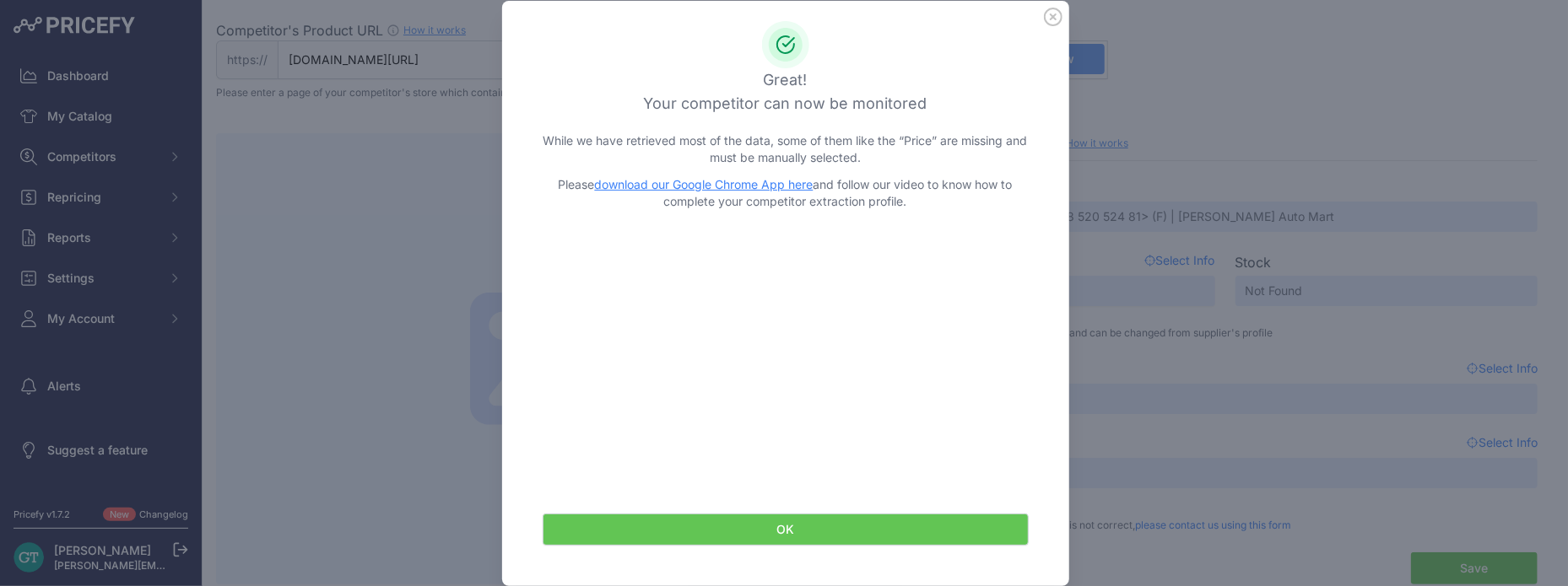
click at [1044, 19] on icon at bounding box center [1054, 17] width 19 height 19
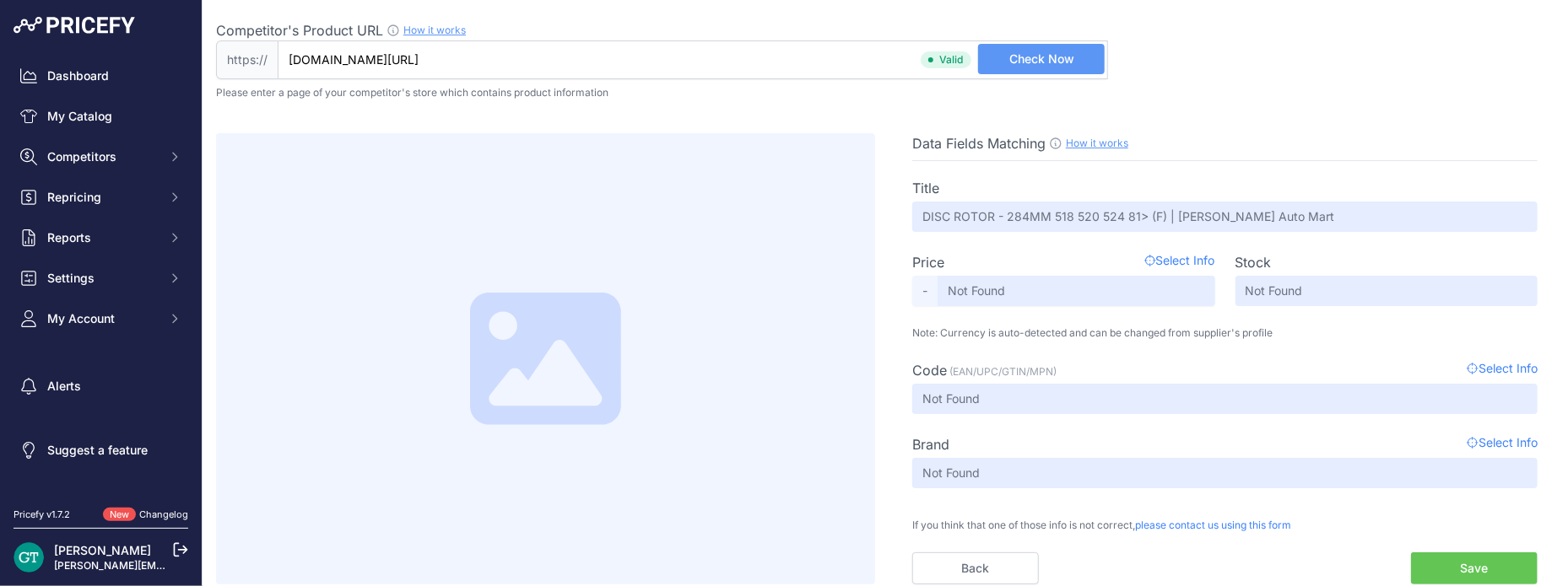
click at [1472, 566] on button "Save" at bounding box center [1475, 568] width 127 height 32
click at [1444, 567] on button "Save" at bounding box center [1475, 568] width 127 height 32
click at [78, 114] on link "My Catalog" at bounding box center [101, 117] width 174 height 30
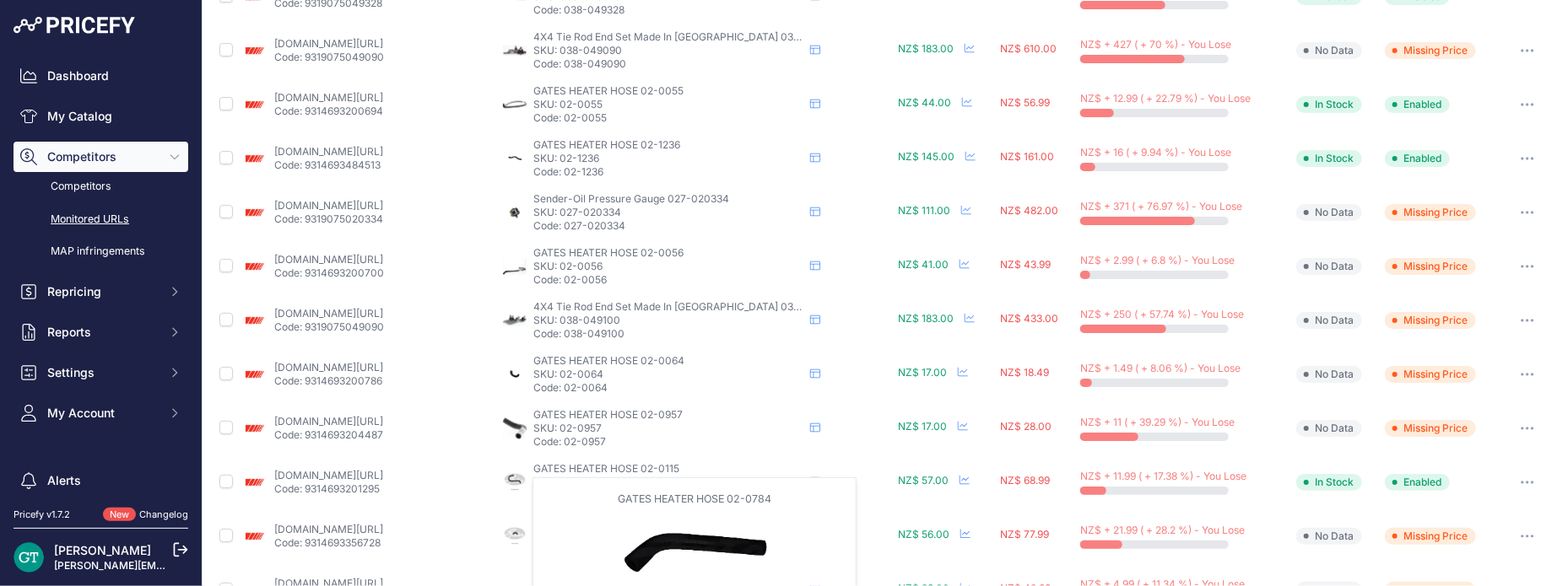
scroll to position [675, 0]
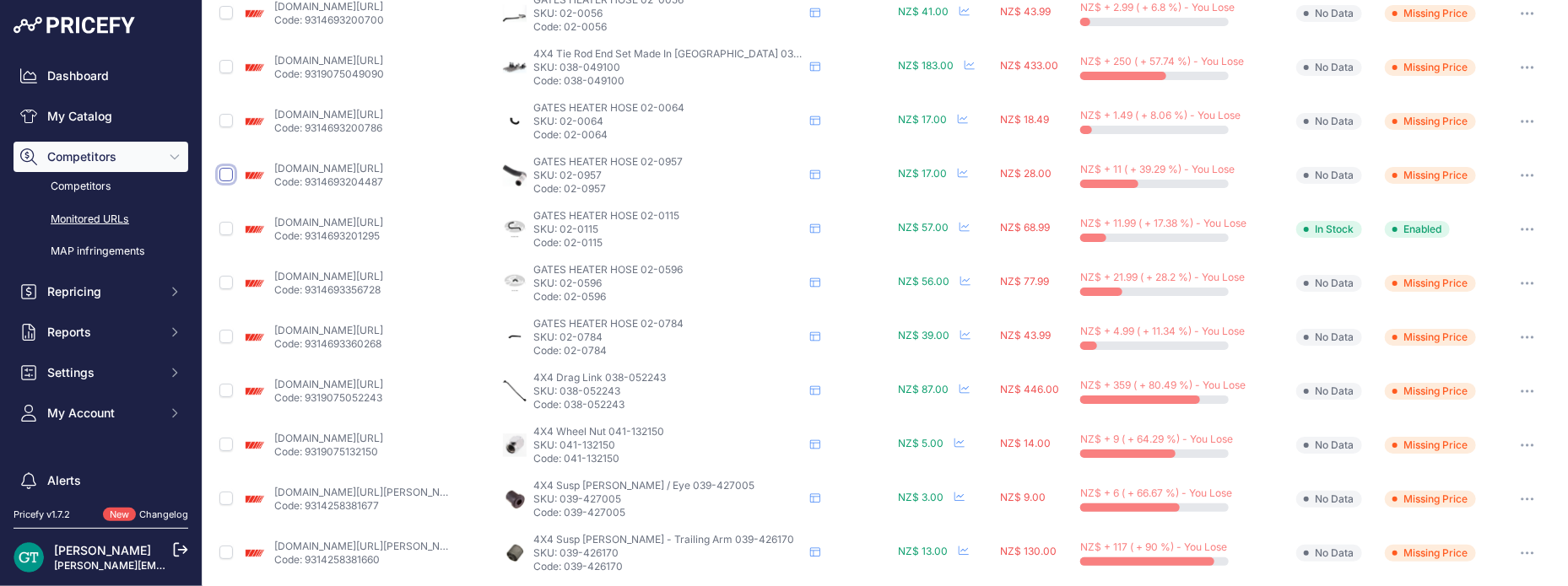
click at [223, 174] on input "checkbox" at bounding box center [226, 175] width 14 height 14
checkbox input "true"
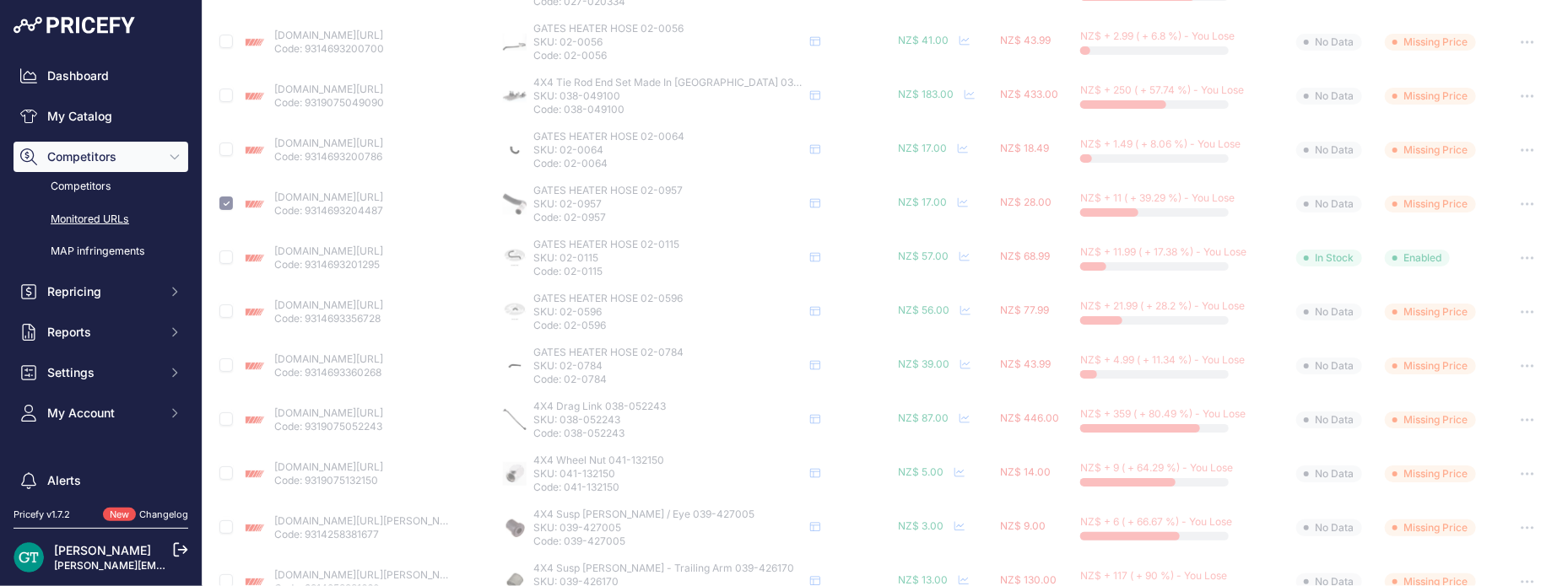
scroll to position [704, 0]
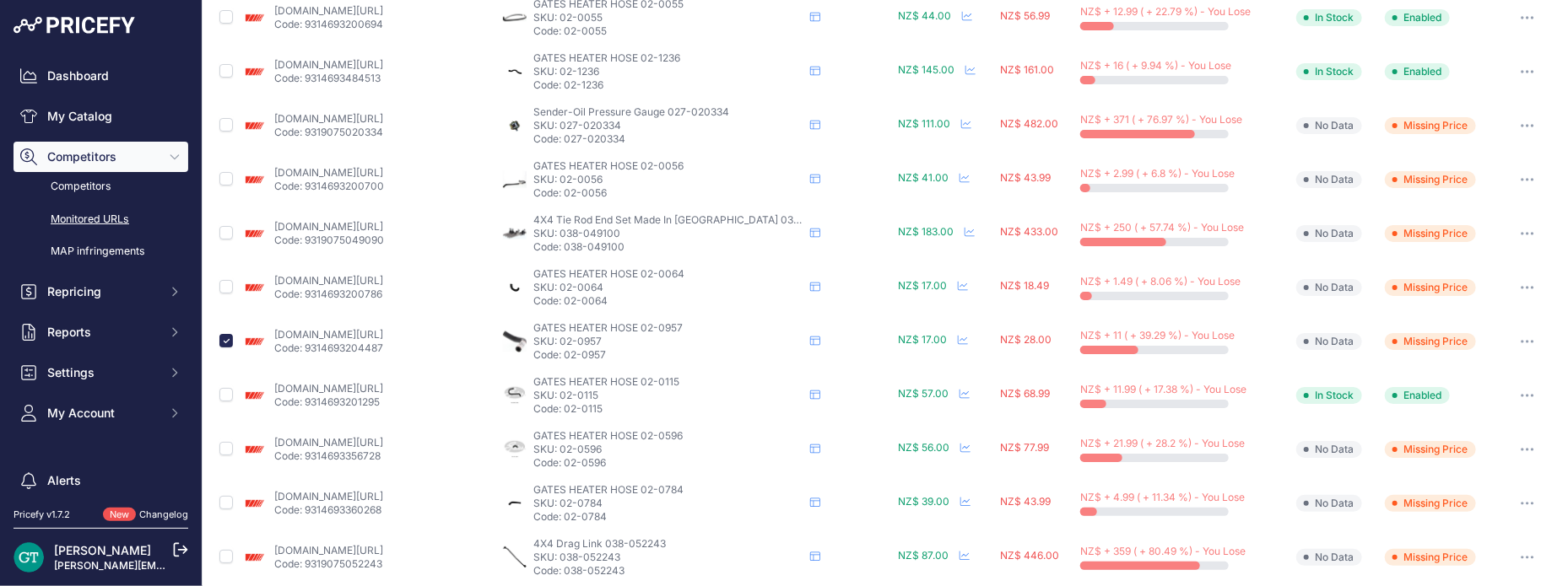
scroll to position [506, 0]
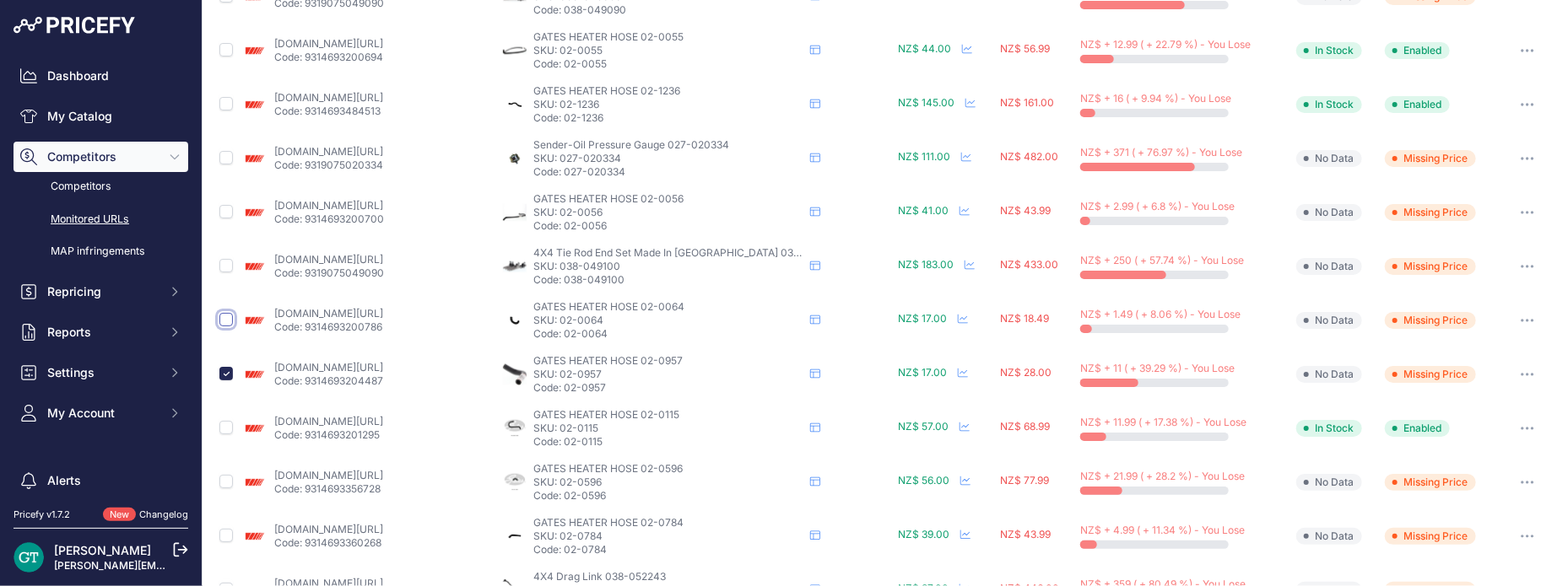
click at [227, 316] on input "checkbox" at bounding box center [226, 320] width 14 height 14
checkbox input "true"
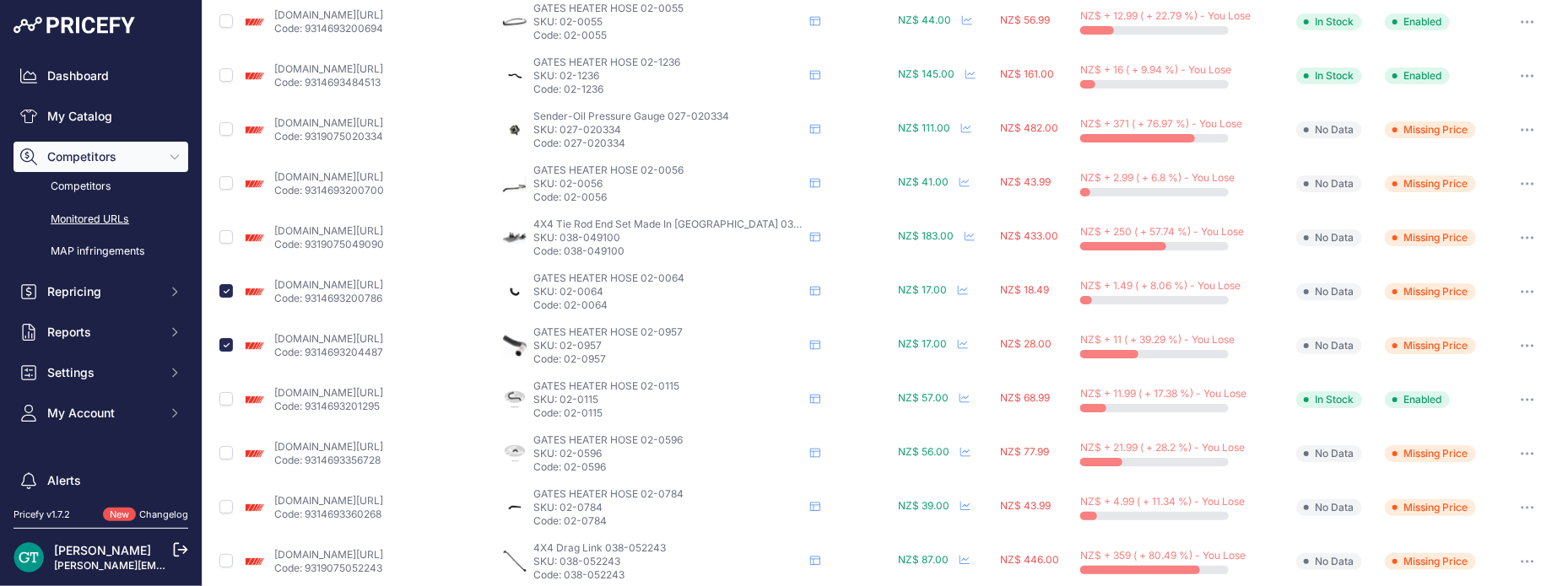
scroll to position [0, 0]
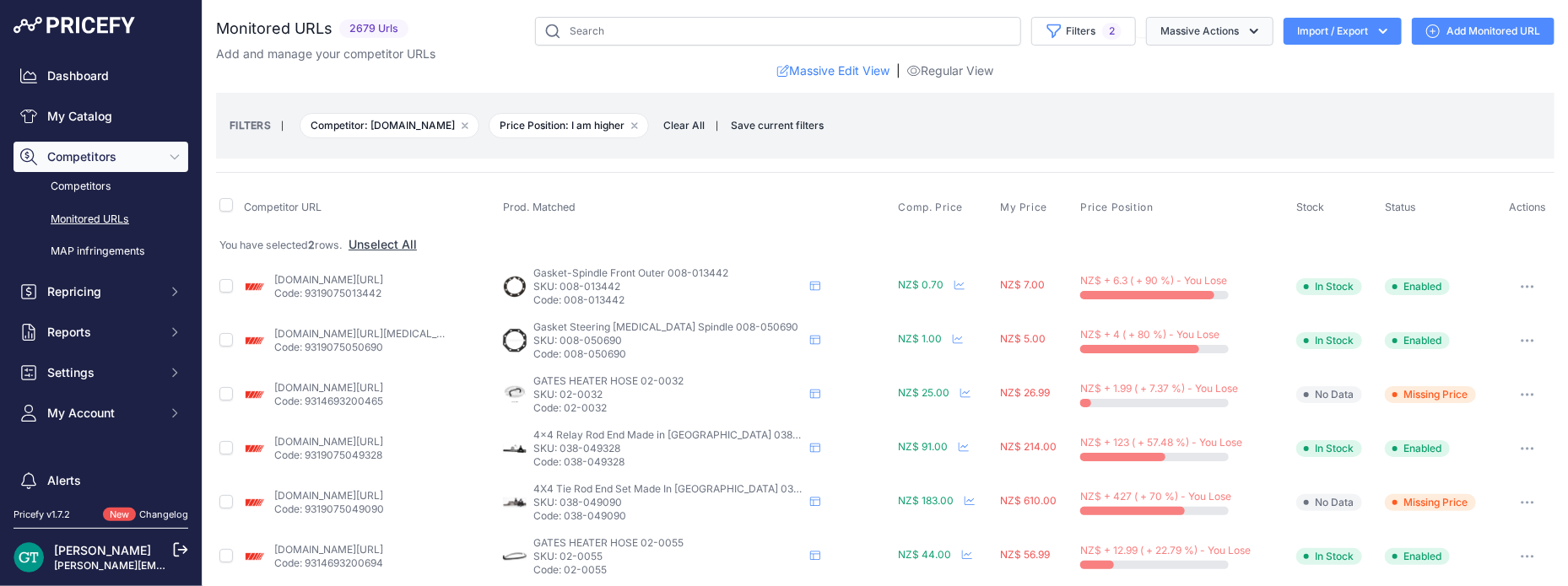
click at [1250, 31] on icon "button" at bounding box center [1254, 31] width 8 height 5
click at [1250, 30] on icon "button" at bounding box center [1254, 31] width 8 height 5
click at [1379, 33] on icon "button" at bounding box center [1384, 31] width 8 height 5
click at [94, 363] on button "Settings" at bounding box center [101, 373] width 174 height 30
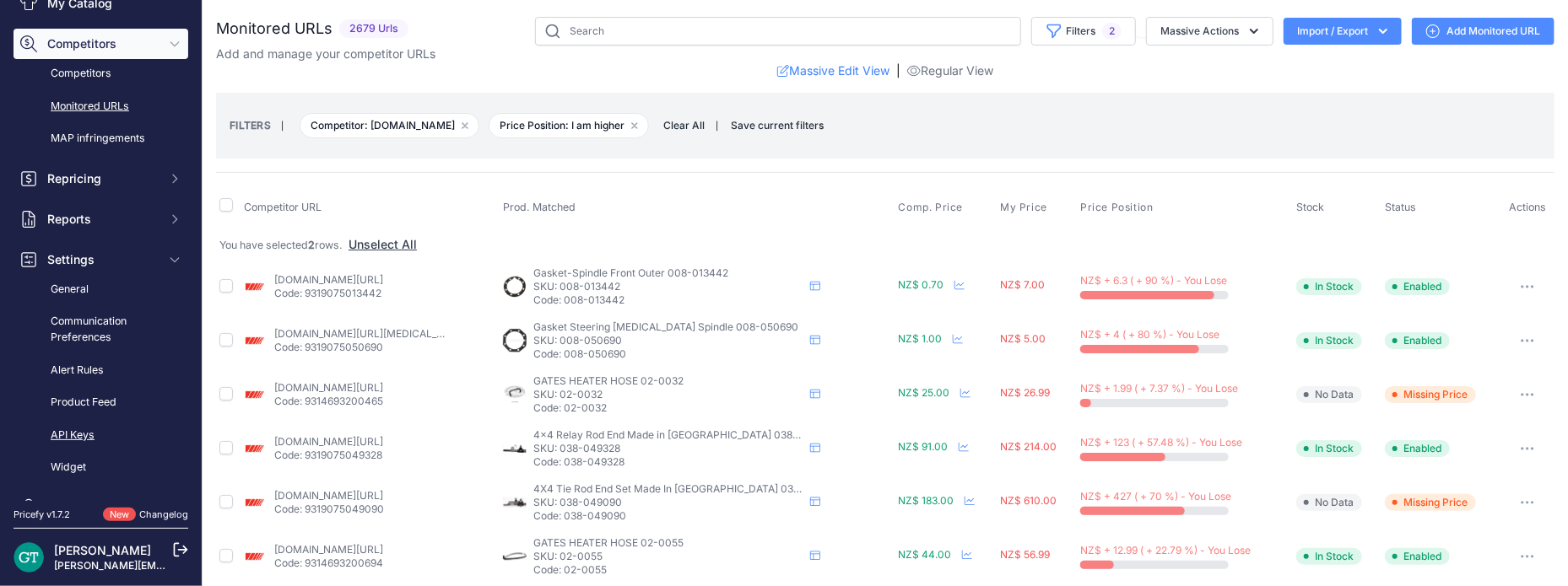
scroll to position [85, 0]
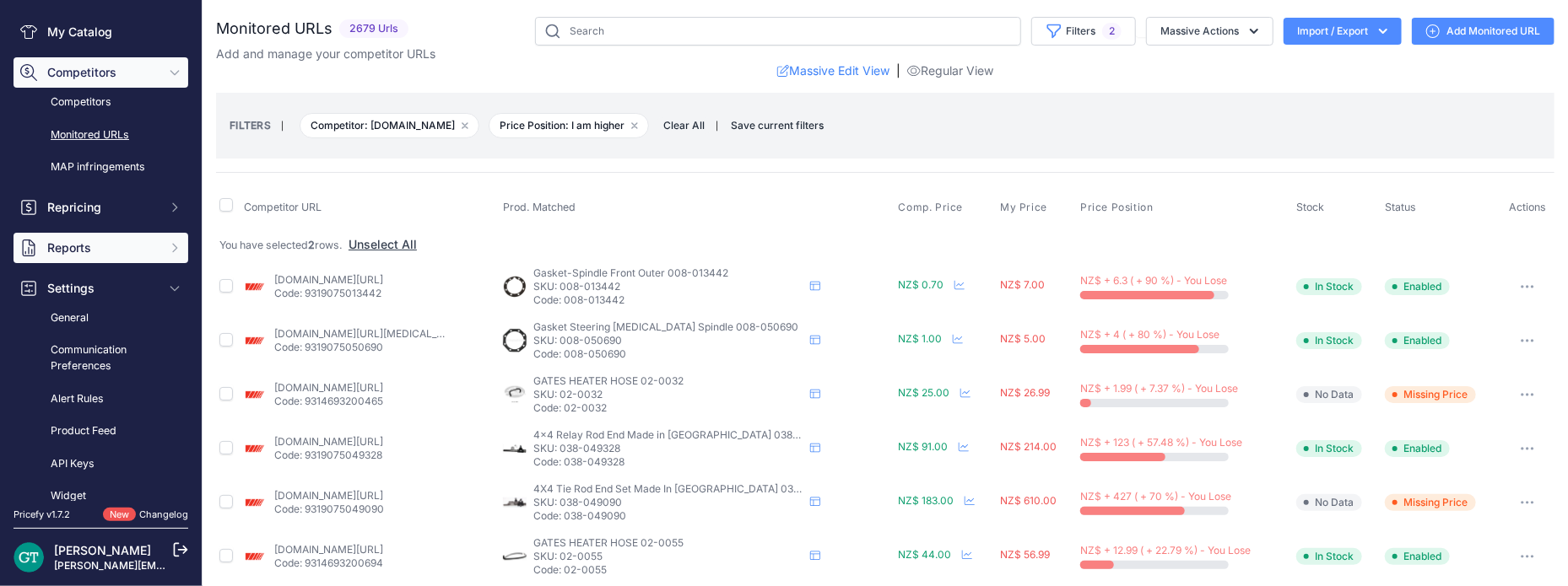
click at [85, 253] on span "Reports" at bounding box center [102, 248] width 111 height 17
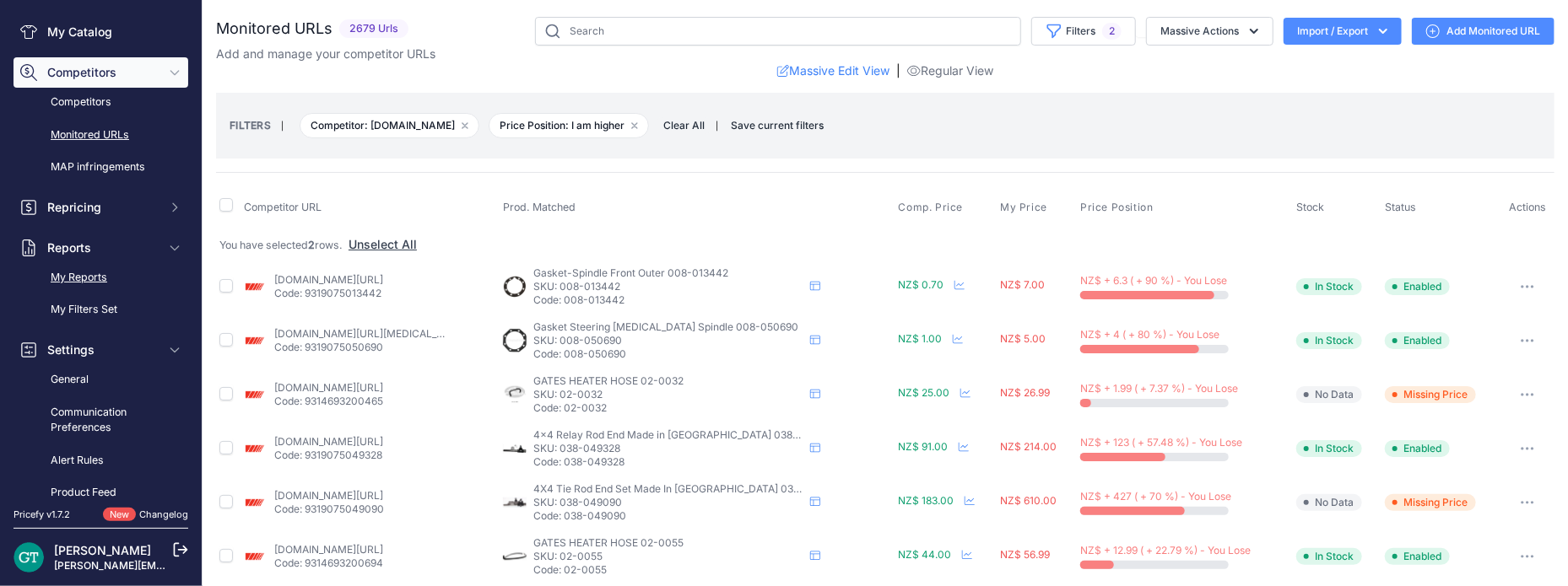
click at [88, 277] on link "My Reports" at bounding box center [101, 277] width 174 height 30
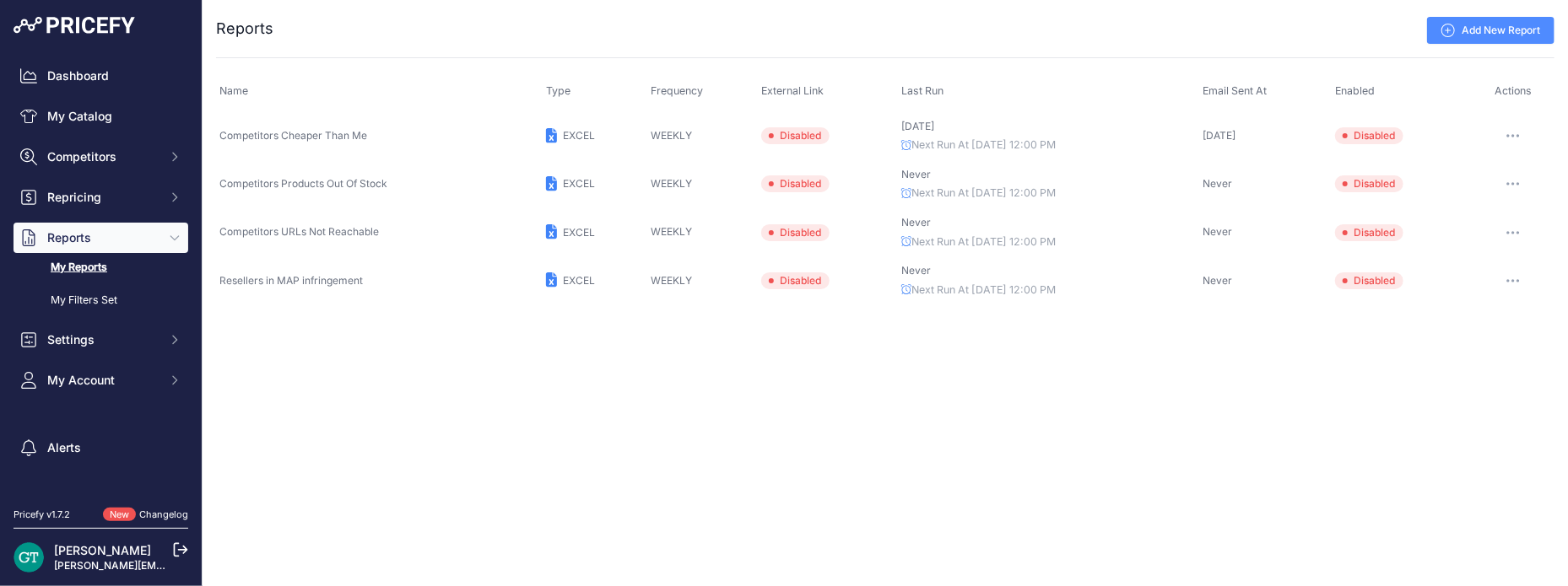
click at [546, 131] on icon at bounding box center [552, 136] width 12 height 15
click at [569, 134] on span "EXCEL" at bounding box center [579, 135] width 32 height 13
click at [564, 134] on span "EXCEL" at bounding box center [579, 135] width 32 height 13
click at [334, 132] on span "Competitors Cheaper Than Me" at bounding box center [293, 135] width 148 height 13
drag, startPoint x: 773, startPoint y: 132, endPoint x: 798, endPoint y: 133, distance: 25.0
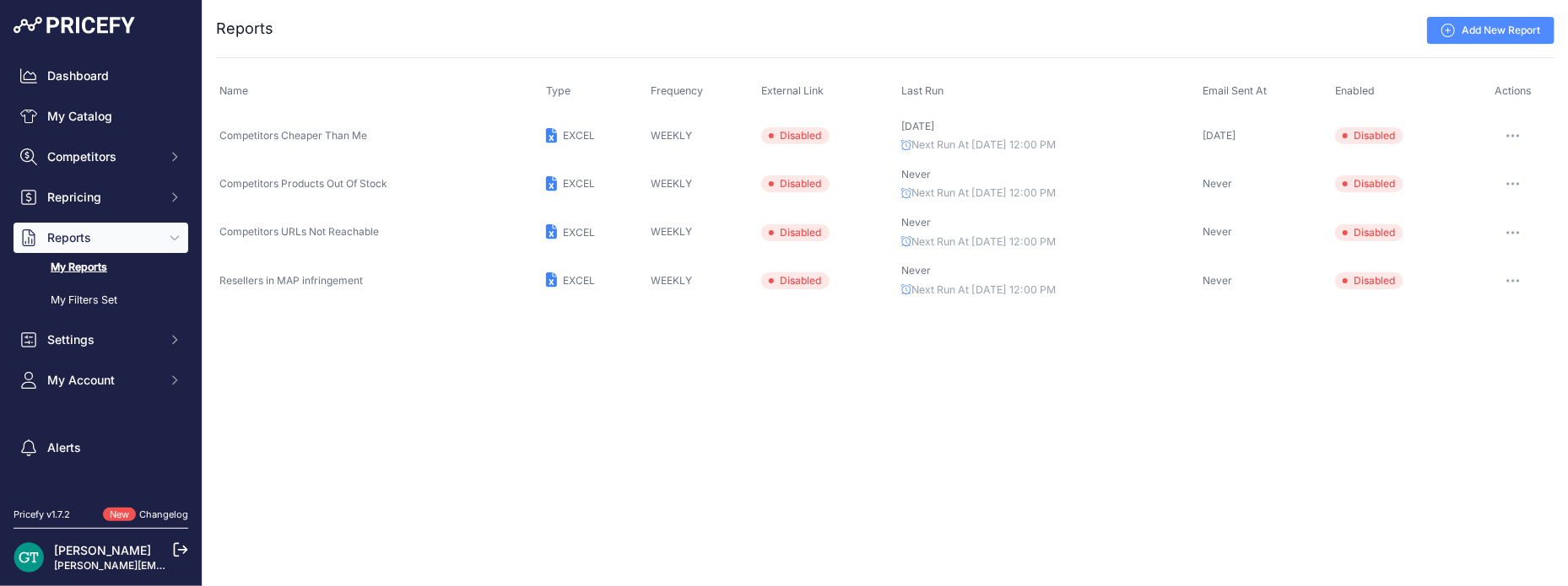
click at [773, 133] on span "Disabled" at bounding box center [795, 136] width 69 height 17
click at [1391, 135] on span "Disabled" at bounding box center [1369, 136] width 69 height 17
click at [1514, 134] on icon "button" at bounding box center [1514, 136] width 14 height 3
click at [1509, 199] on button "Send report now" at bounding box center [1498, 198] width 108 height 27
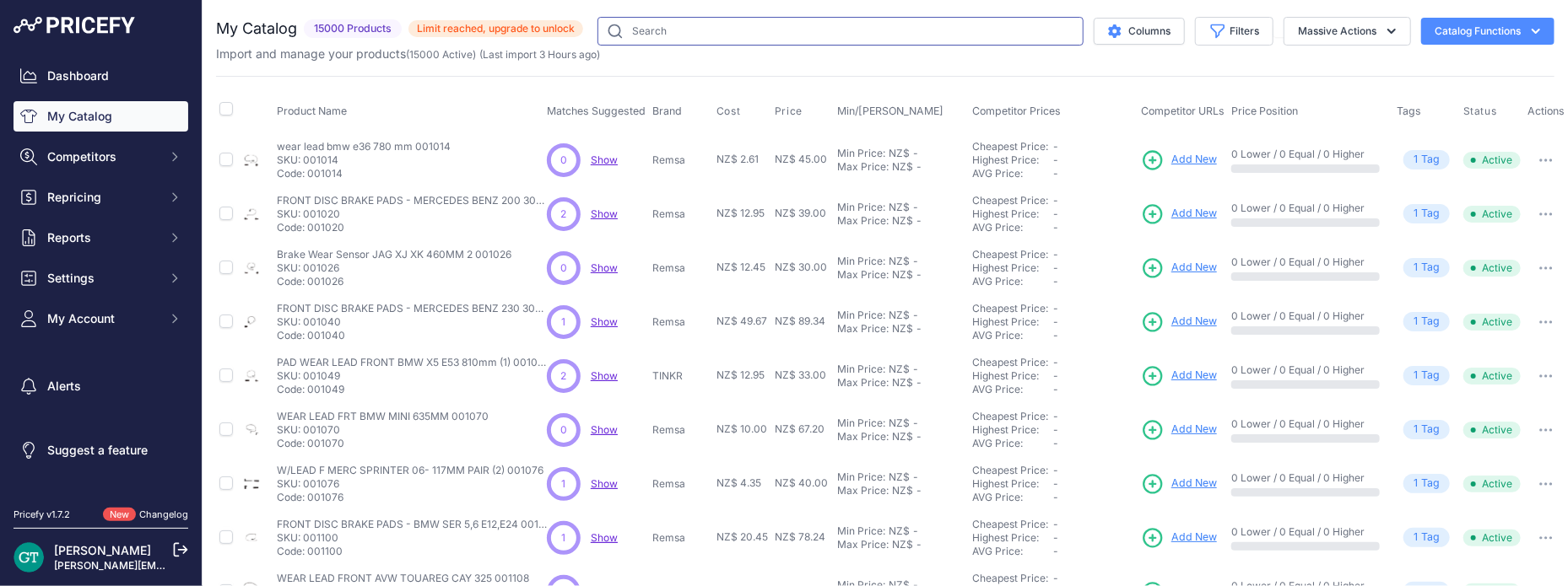
click at [711, 32] on input "text" at bounding box center [840, 31] width 487 height 29
paste input "02-0905"
type input "02-0905"
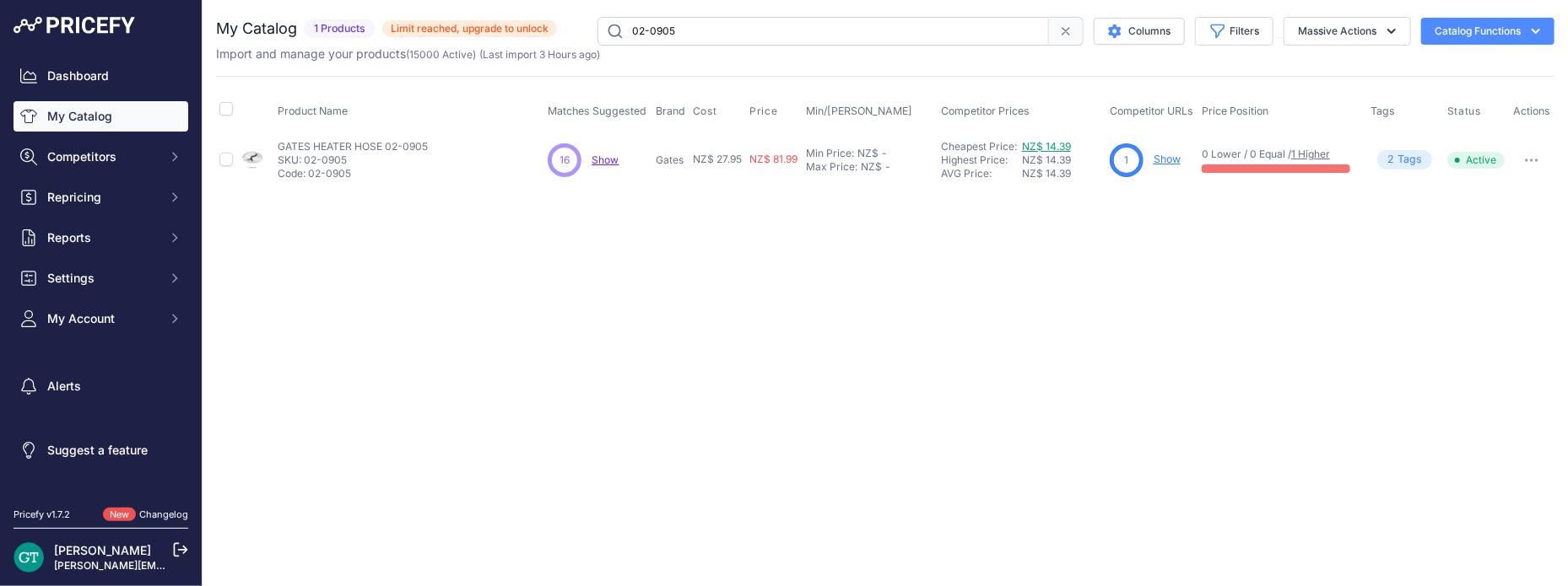
click at [1054, 145] on link "NZ$ 14.39" at bounding box center [1047, 146] width 49 height 13
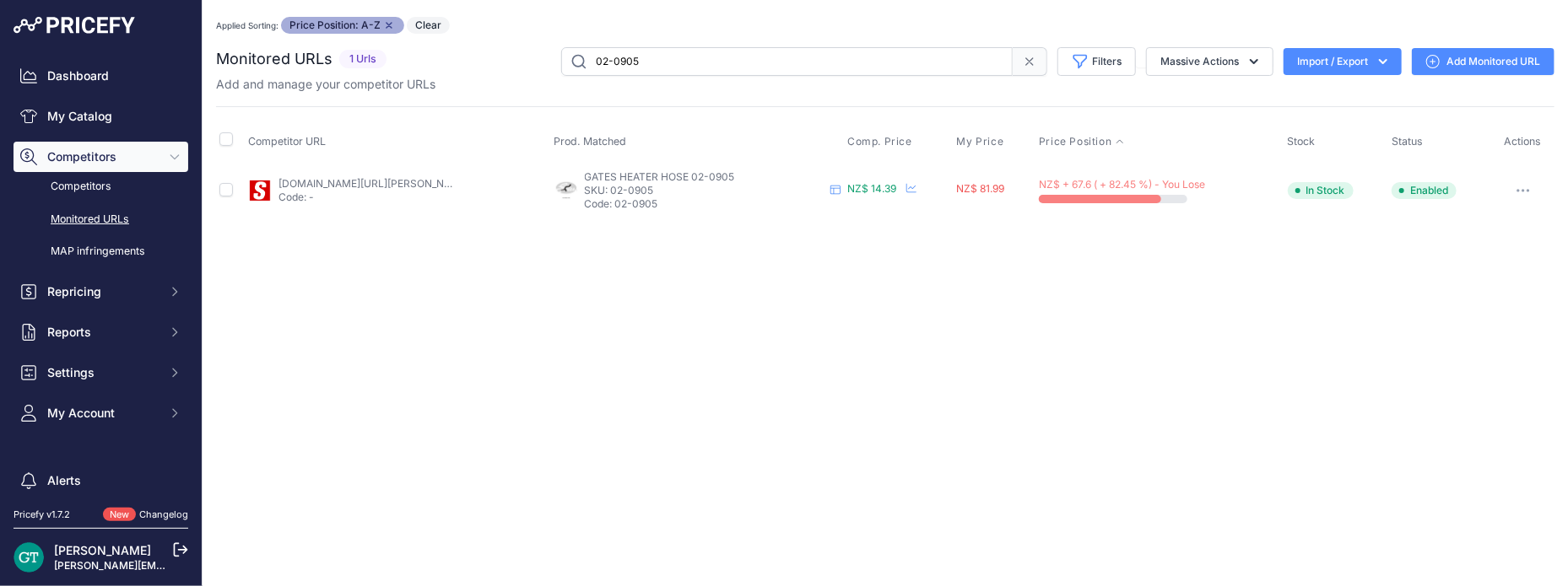
click at [325, 178] on link "supercheapauto.co.nz/p/gates-gates-moulded-heater-hose-02-0911/684483.html?prir…" at bounding box center [373, 183] width 190 height 13
copy p "02-0905"
drag, startPoint x: 662, startPoint y: 207, endPoint x: 617, endPoint y: 201, distance: 45.4
click at [617, 201] on p "Code: 02-0905" at bounding box center [704, 204] width 239 height 14
click at [1516, 185] on button "button" at bounding box center [1524, 190] width 34 height 24
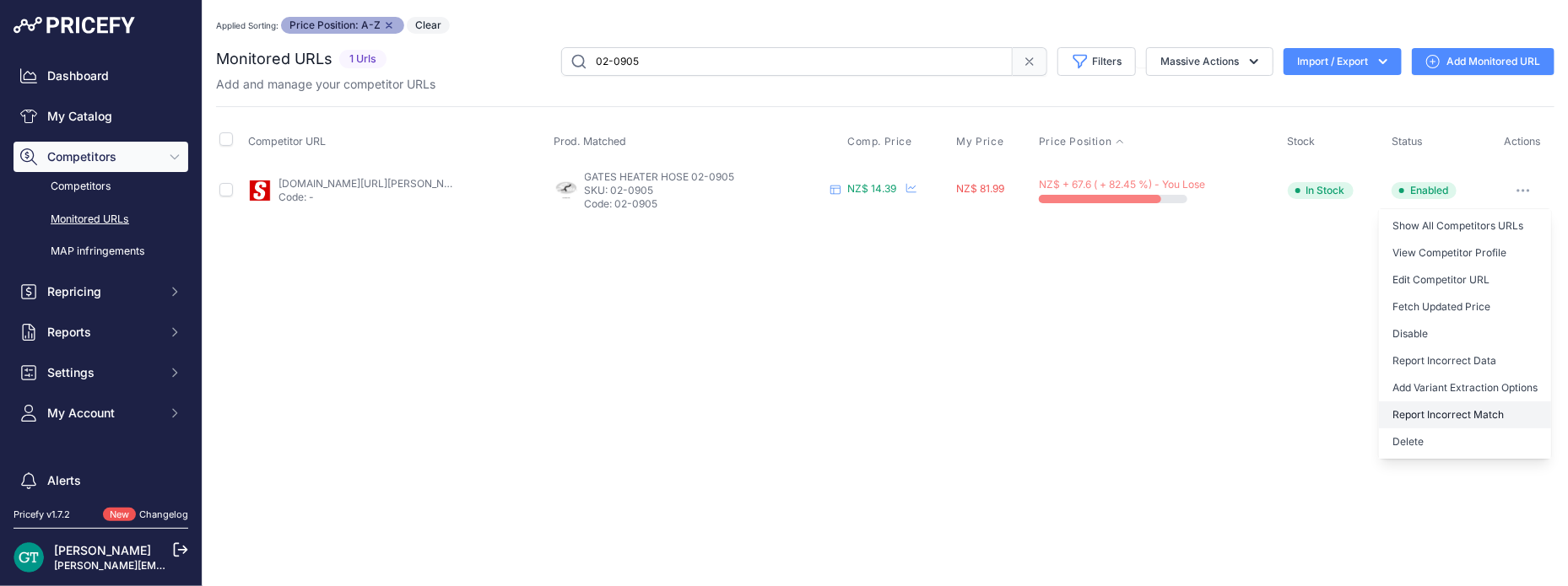
click at [1480, 410] on button "Report Incorrect Match" at bounding box center [1465, 415] width 172 height 27
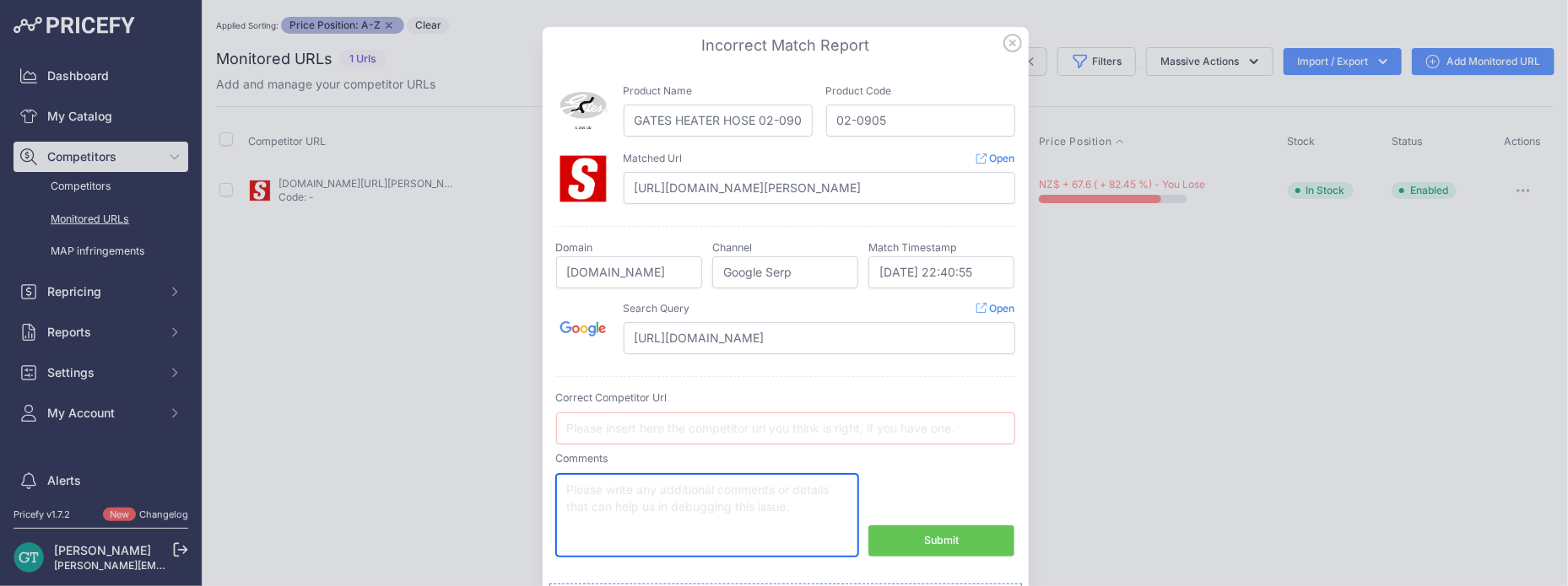
click at [719, 500] on textarea at bounding box center [707, 516] width 303 height 83
type textarea "Wrong part number compared"
click at [932, 533] on div "Submit" at bounding box center [941, 540] width 35 height 16
click at [916, 535] on button "Submit" at bounding box center [941, 540] width 146 height 31
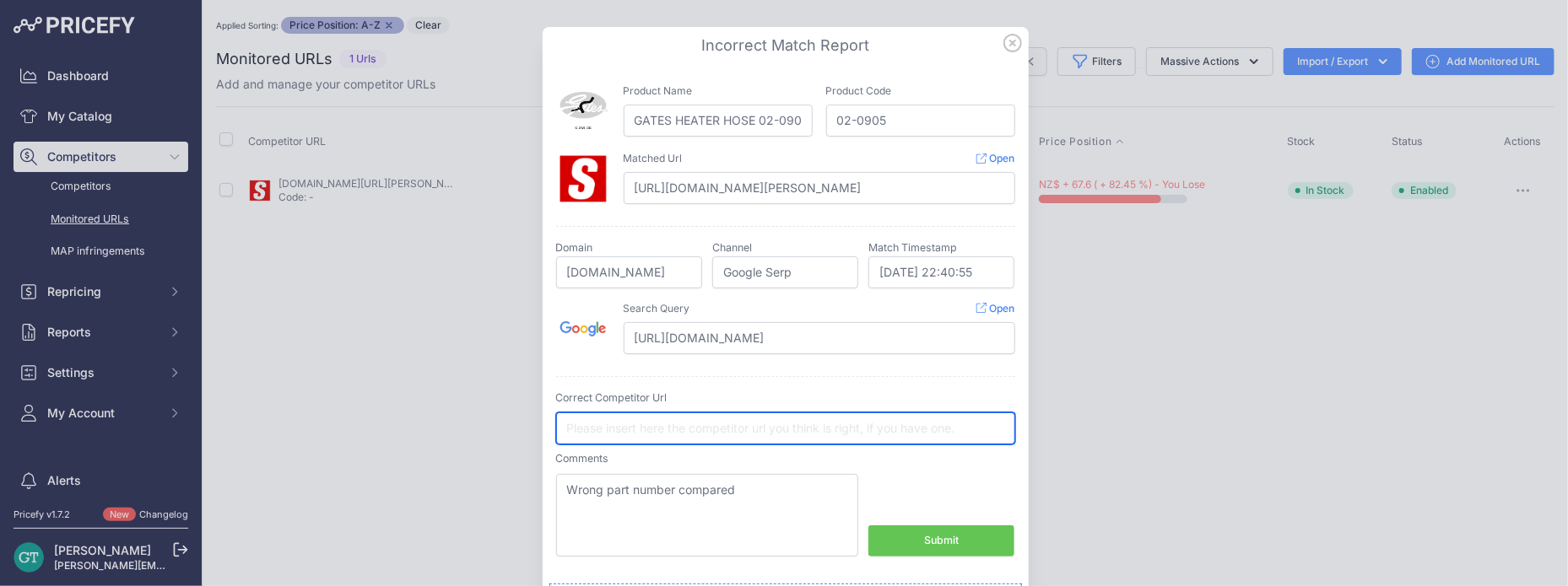
click at [818, 424] on input "text" at bounding box center [785, 429] width 459 height 32
drag, startPoint x: 594, startPoint y: 421, endPoint x: 604, endPoint y: 428, distance: 12.2
click at [594, 421] on input "no lisitng" at bounding box center [785, 429] width 459 height 32
type input "no listing"
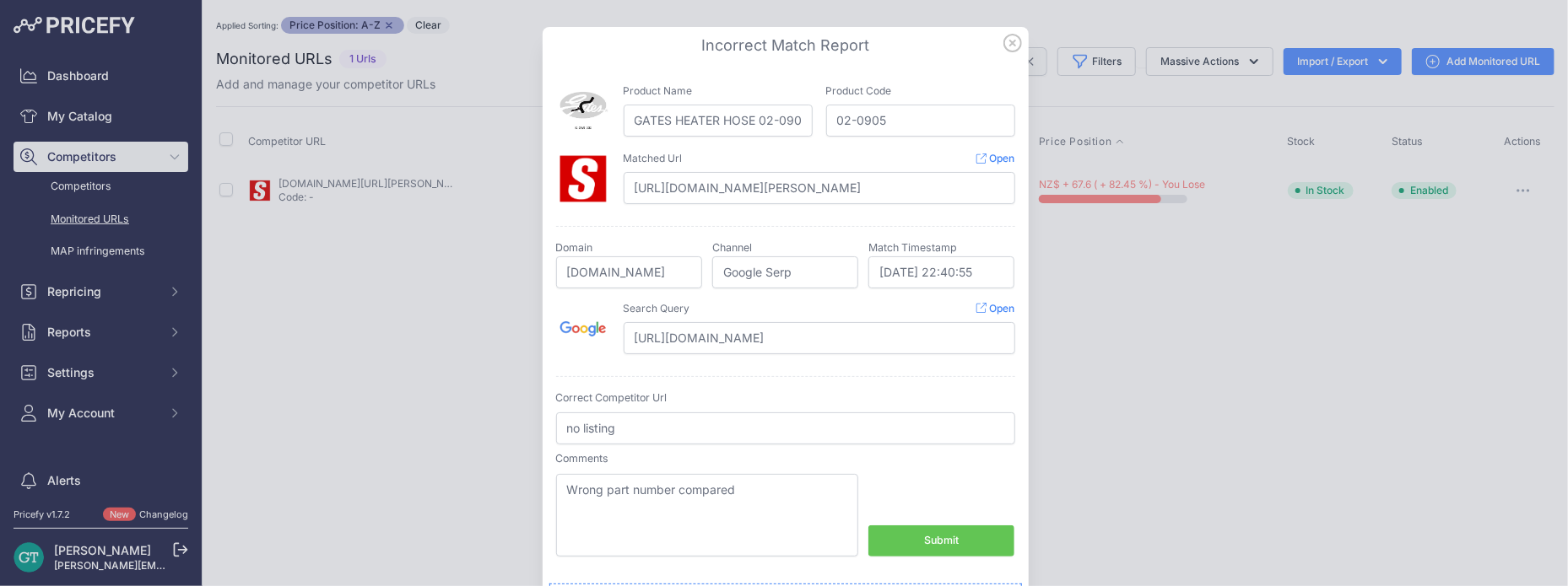
click at [916, 506] on div "Comments Wrong part number compared Submit" at bounding box center [785, 504] width 459 height 106
click at [910, 542] on button "Submit" at bounding box center [941, 540] width 146 height 31
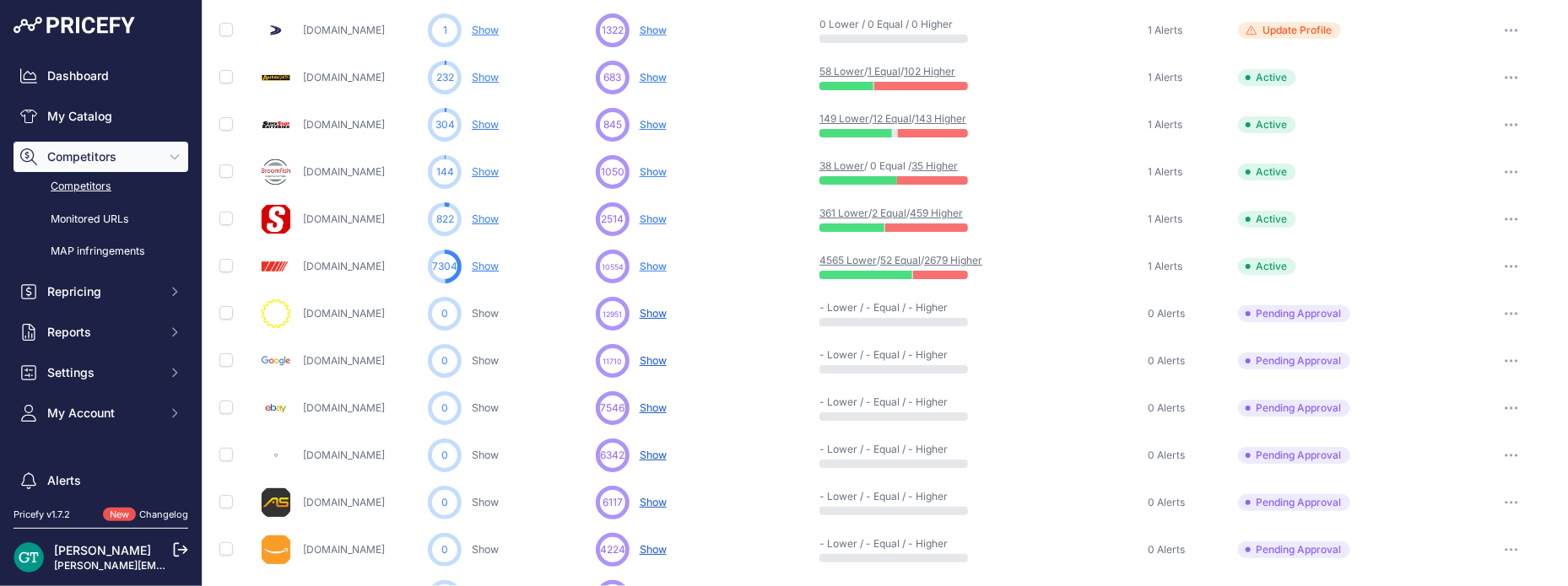
scroll to position [168, 0]
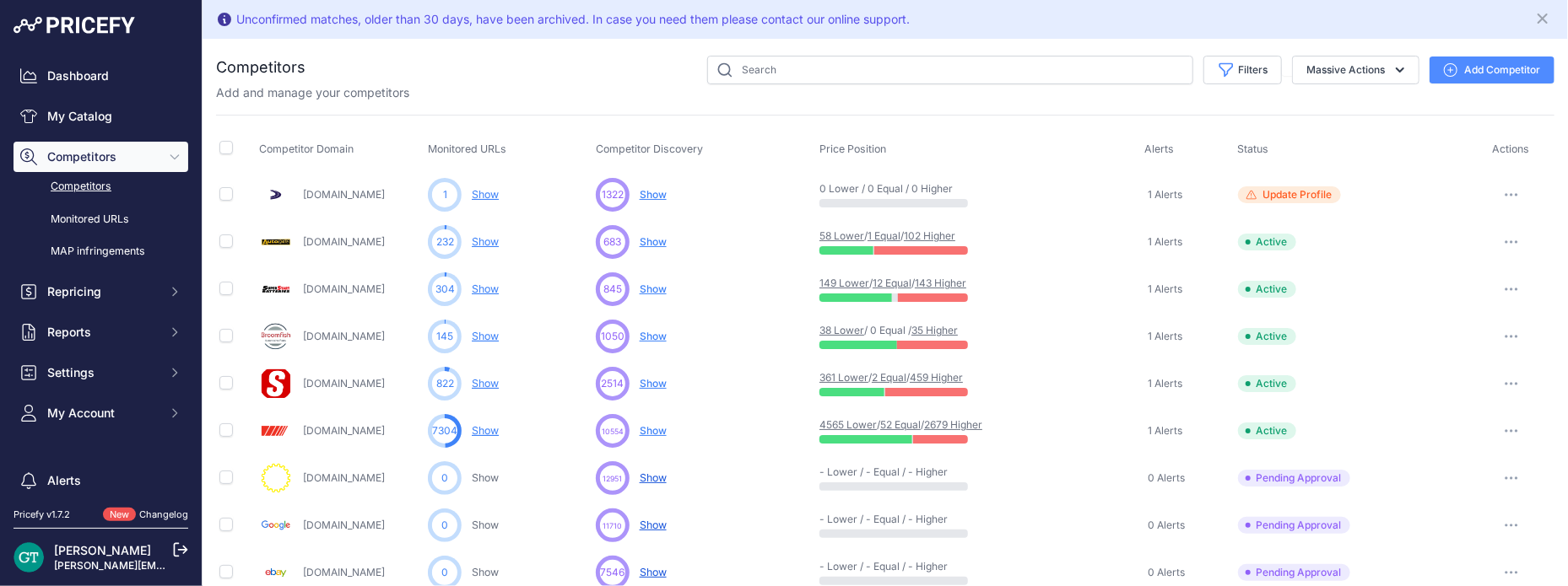
scroll to position [85, 0]
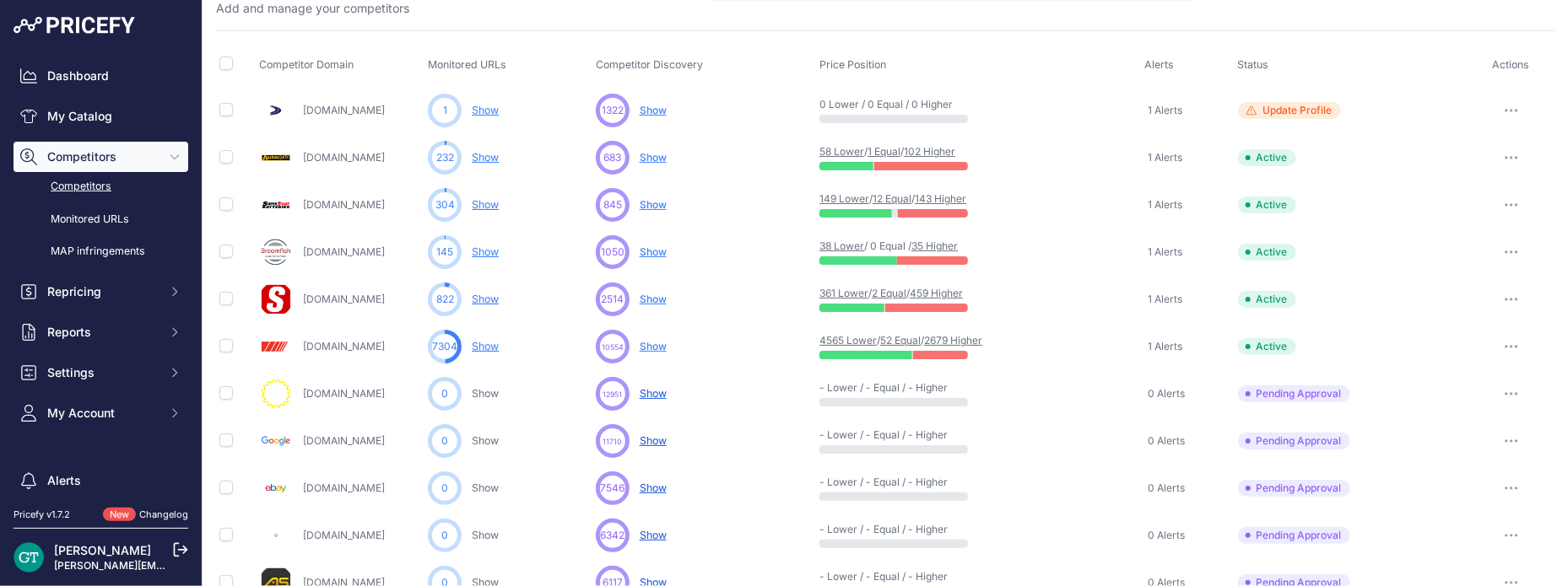
click at [941, 291] on link "459 Higher" at bounding box center [936, 293] width 53 height 13
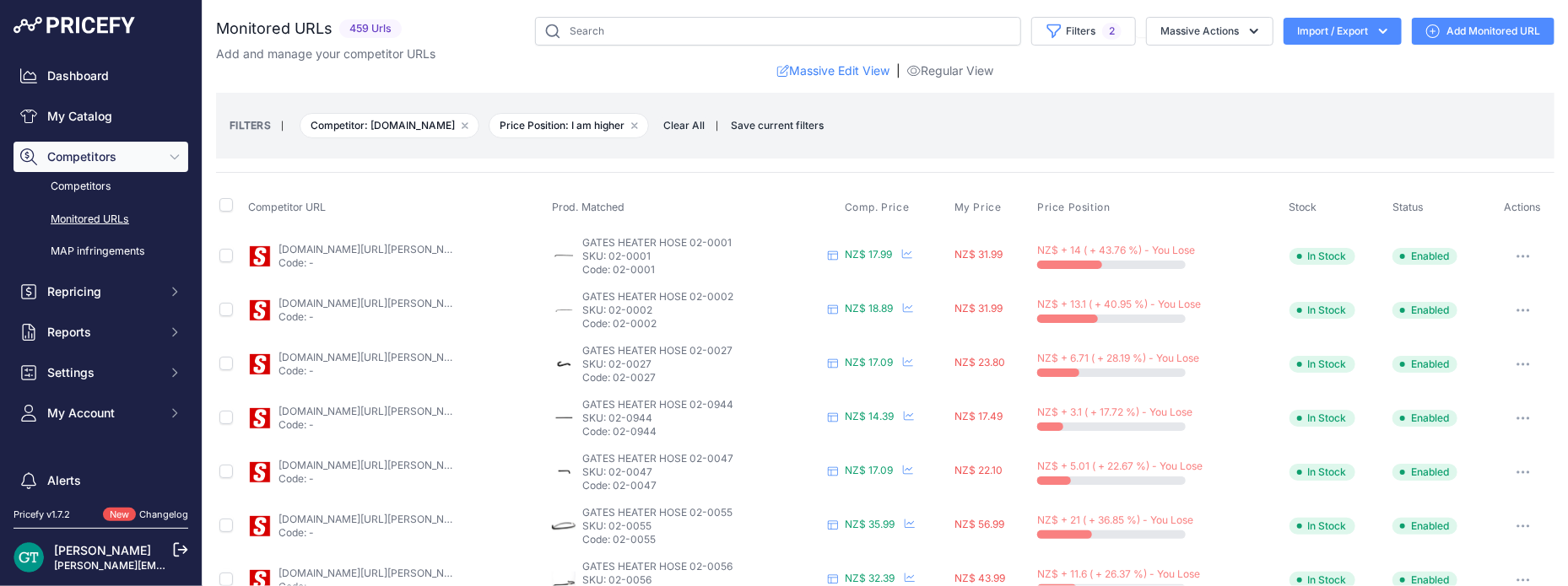
copy p "02-0001"
drag, startPoint x: 663, startPoint y: 269, endPoint x: 608, endPoint y: 269, distance: 55.0
click at [608, 269] on p "Code: 02-0001" at bounding box center [701, 270] width 239 height 14
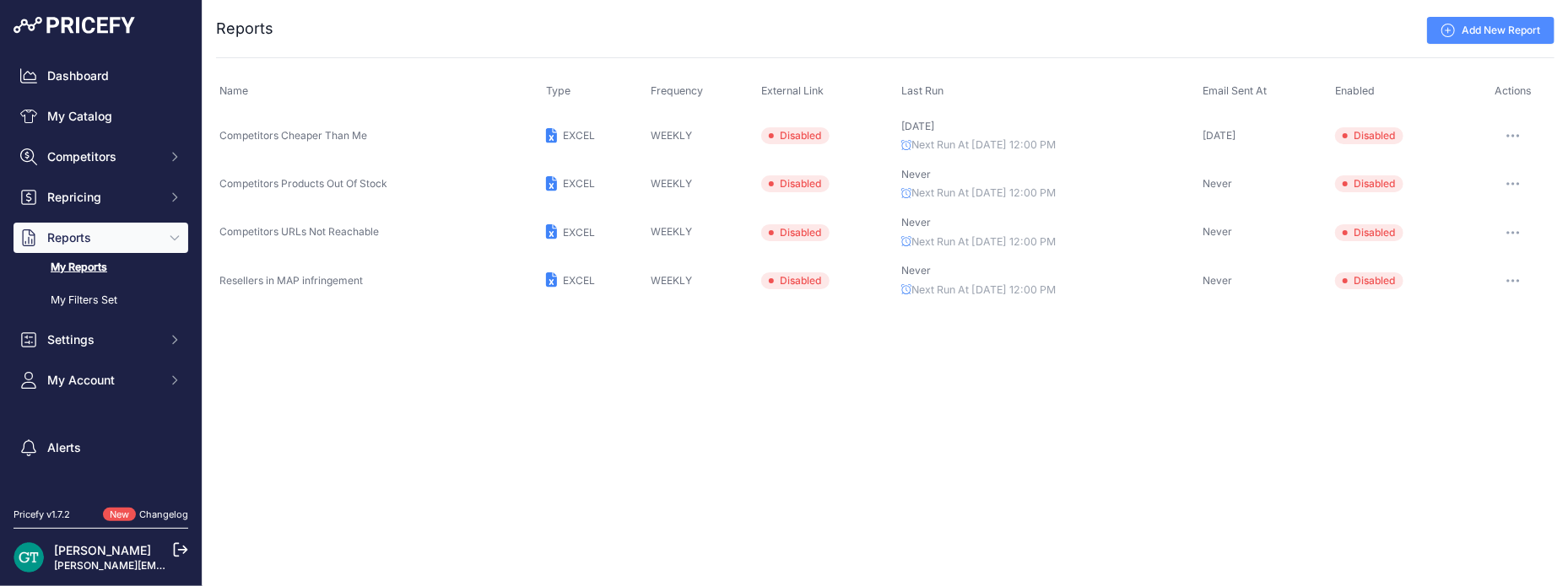
drag, startPoint x: 351, startPoint y: 183, endPoint x: 368, endPoint y: 181, distance: 17.1
click at [355, 183] on span "Competitors Products Out Of Stock" at bounding box center [303, 183] width 168 height 13
click at [592, 181] on td "EXCEL" at bounding box center [595, 184] width 105 height 48
drag, startPoint x: 709, startPoint y: 187, endPoint x: 804, endPoint y: 181, distance: 95.2
click at [716, 185] on td "WEEKLY" at bounding box center [702, 184] width 111 height 48
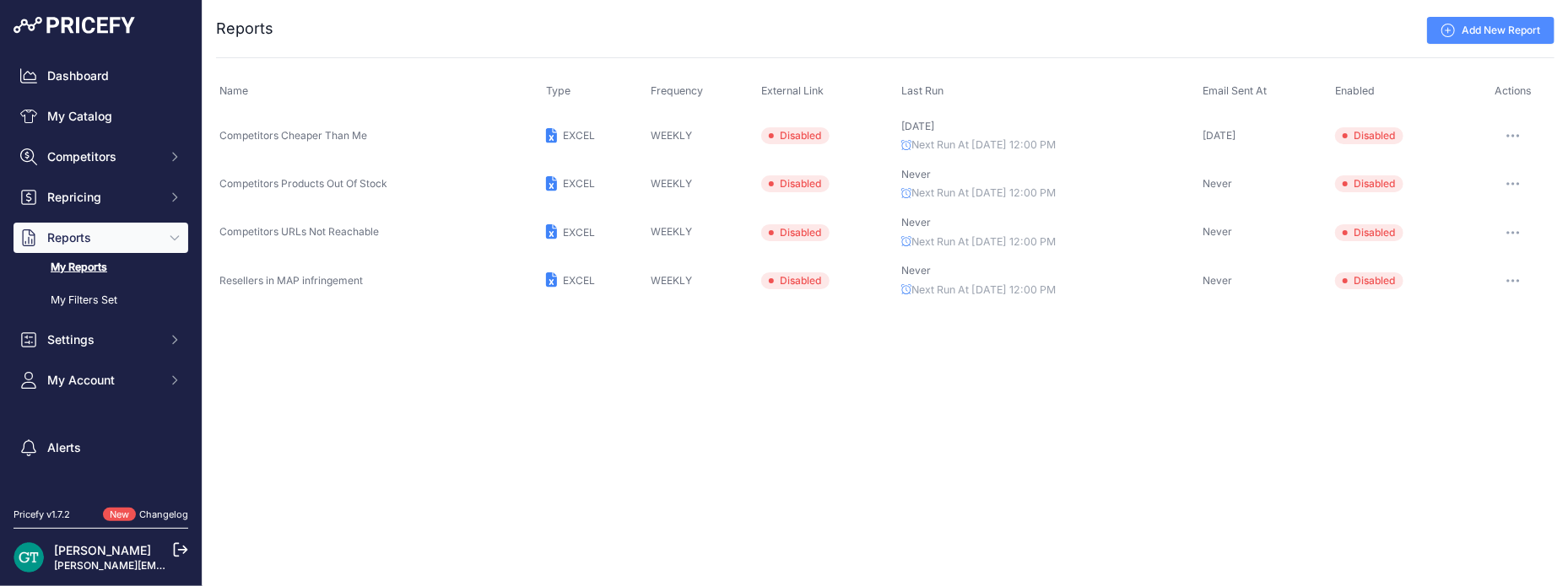
drag, startPoint x: 1408, startPoint y: 173, endPoint x: 1417, endPoint y: 174, distance: 9.1
click at [1409, 174] on td "Disabled" at bounding box center [1402, 184] width 140 height 48
click at [1506, 181] on button "button" at bounding box center [1514, 183] width 34 height 24
click at [1497, 249] on button "Send report now" at bounding box center [1498, 246] width 108 height 27
